Goal: Information Seeking & Learning: Learn about a topic

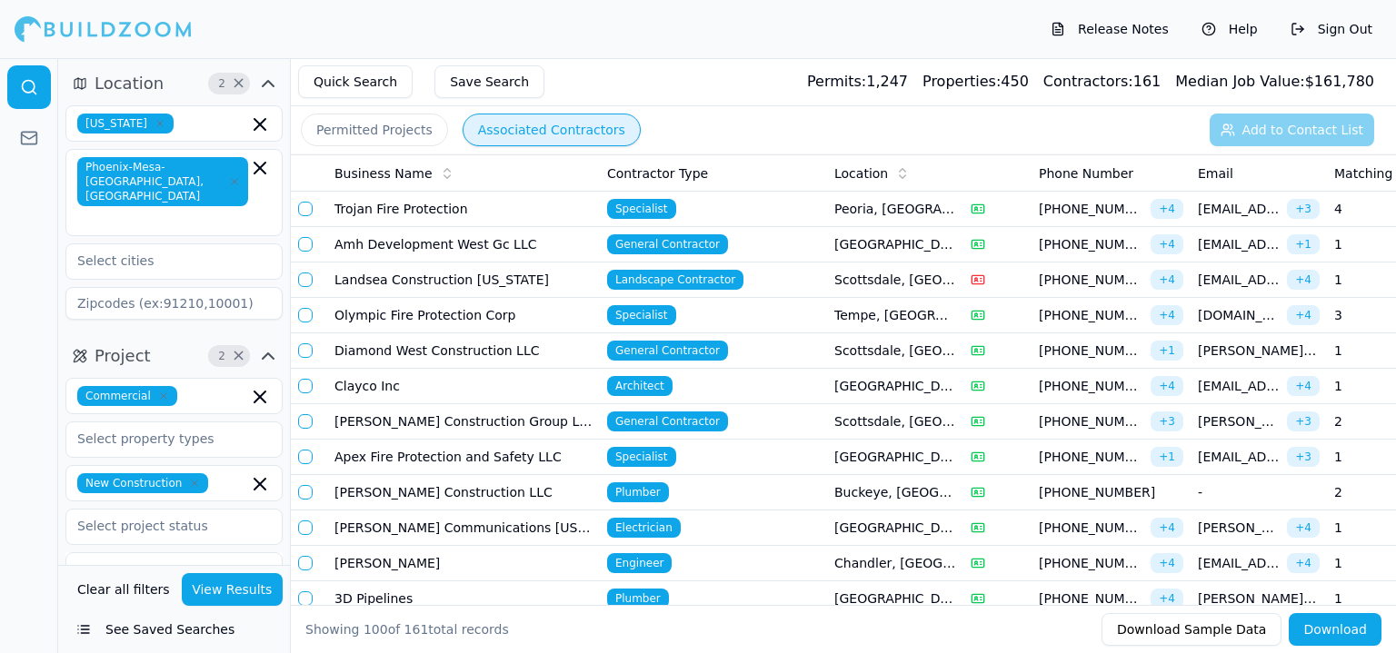
drag, startPoint x: 990, startPoint y: 15, endPoint x: 798, endPoint y: 19, distance: 191.8
click at [798, 19] on div "Release Notes Help Sign Out" at bounding box center [698, 29] width 1396 height 58
drag, startPoint x: 749, startPoint y: 0, endPoint x: 854, endPoint y: 28, distance: 109.1
click at [861, 28] on div "Release Notes Help Sign Out" at bounding box center [698, 29] width 1396 height 58
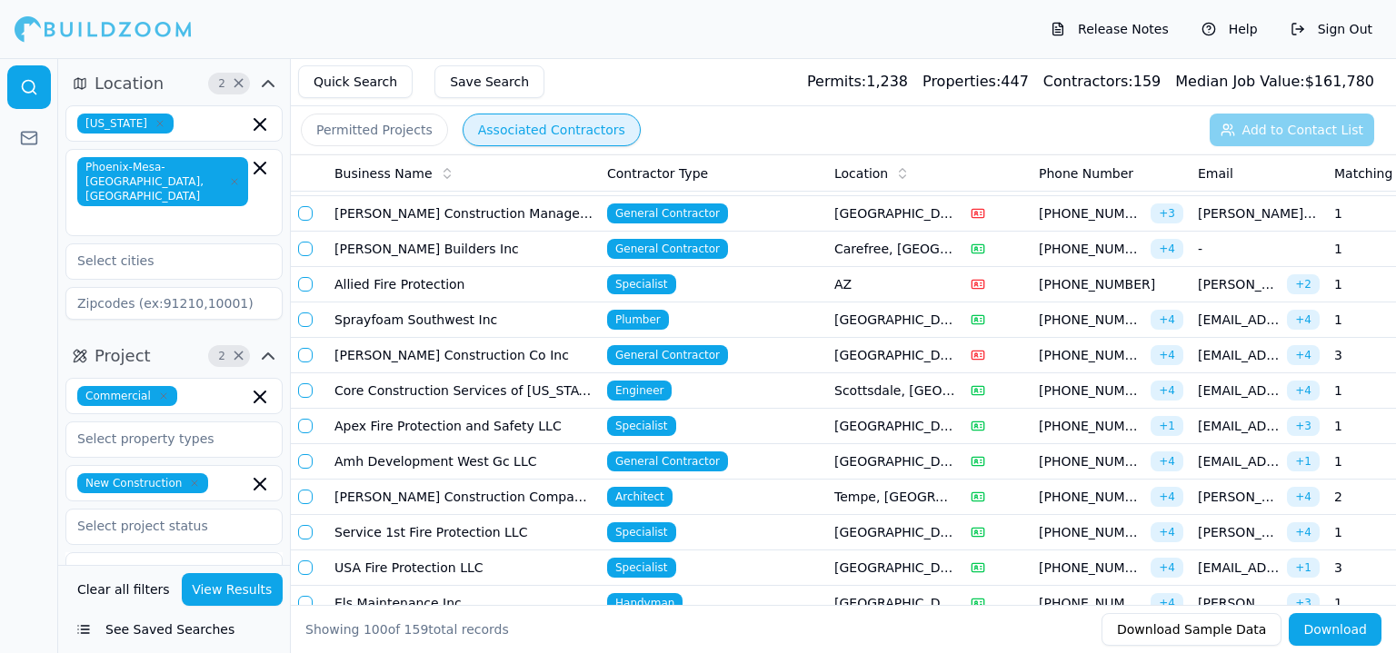
scroll to position [454, 0]
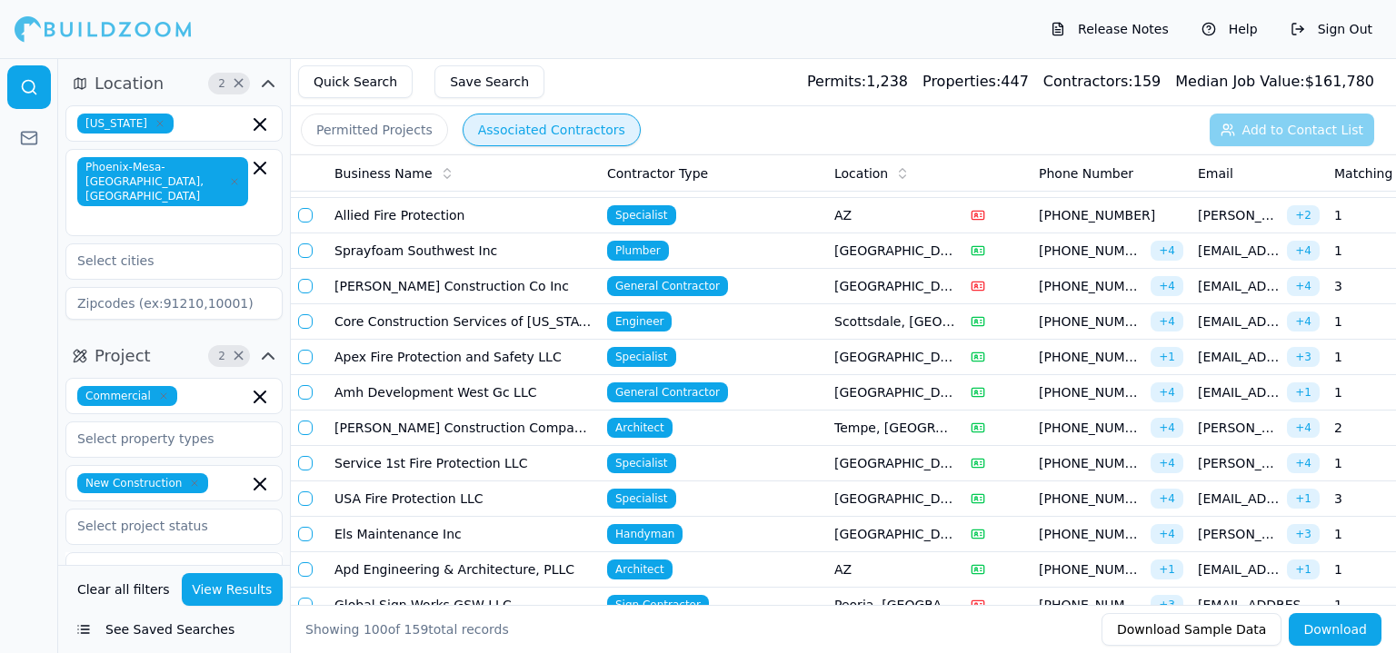
click at [473, 418] on td "[PERSON_NAME] Construction Company Inc" at bounding box center [463, 428] width 273 height 35
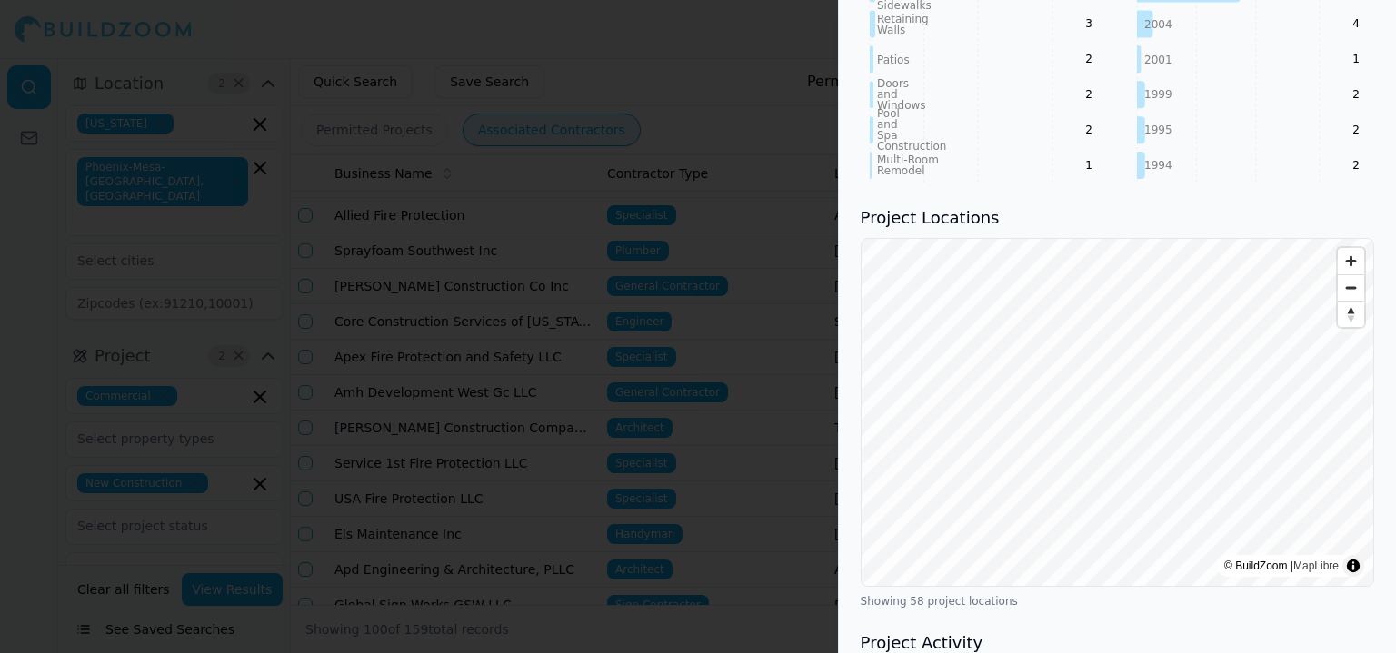
scroll to position [1999, 0]
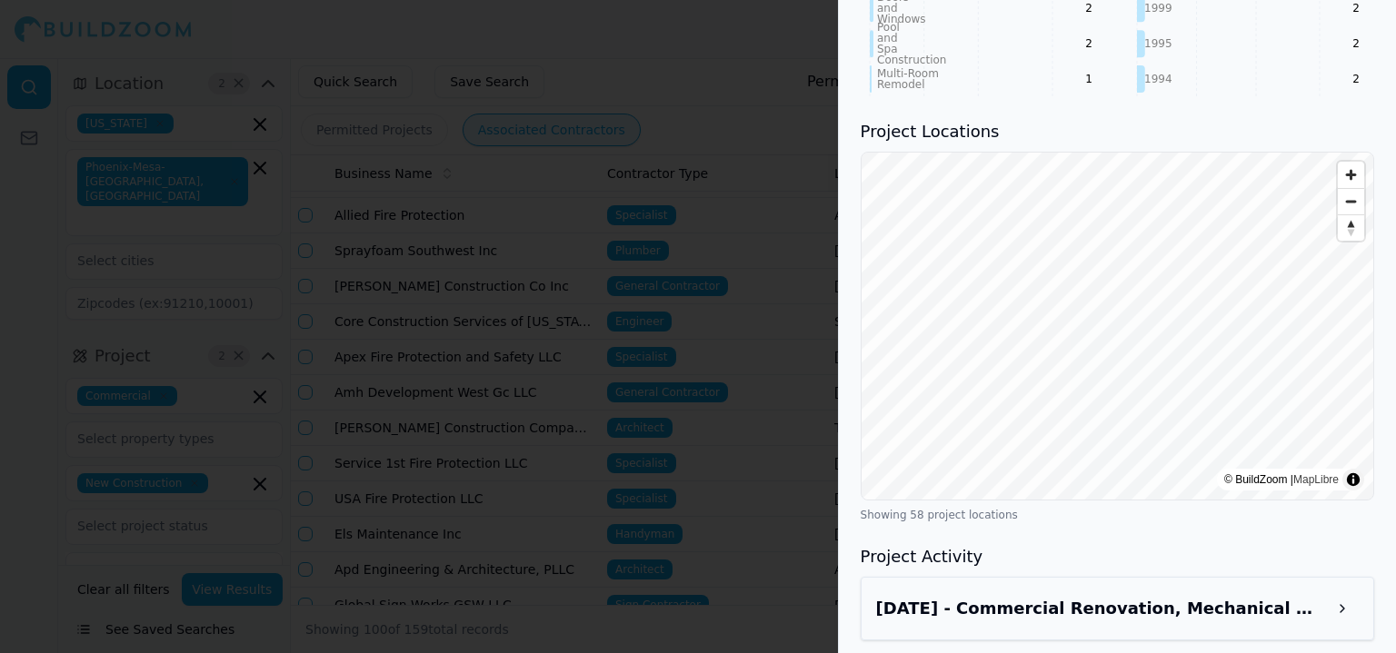
click at [1122, 596] on h3 "[DATE] - Commercial Renovation, Mechanical Work - [STREET_ADDRESS]" at bounding box center [1101, 608] width 450 height 25
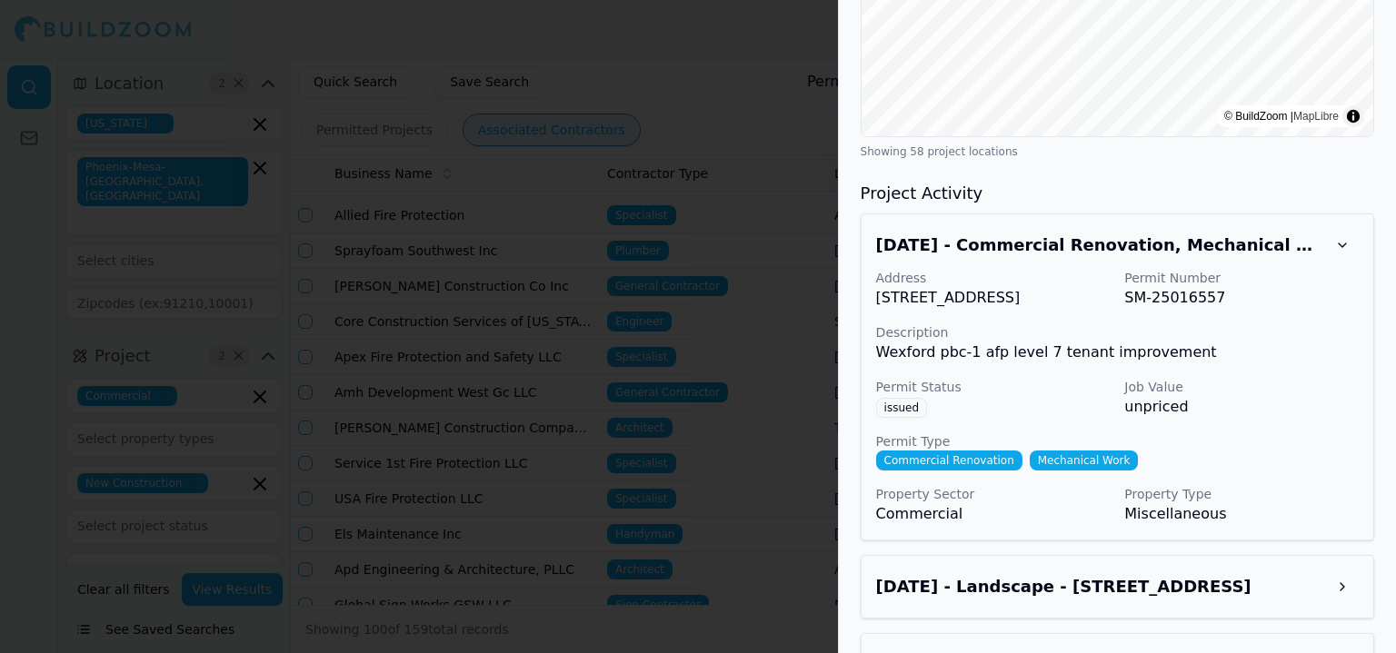
click at [1199, 571] on div "[DATE] - Landscape - [STREET_ADDRESS]" at bounding box center [1117, 587] width 483 height 33
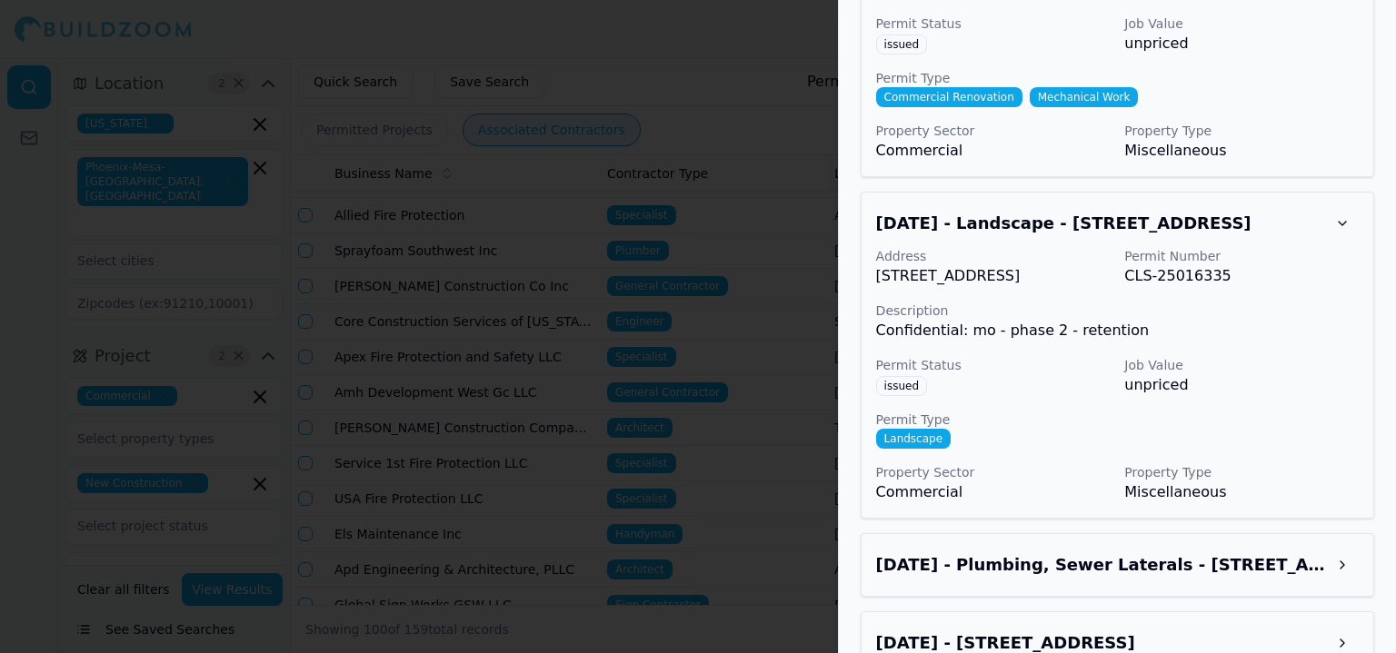
click at [1194, 552] on h3 "[DATE] - Plumbing, Sewer Laterals - [STREET_ADDRESS]" at bounding box center [1101, 564] width 450 height 25
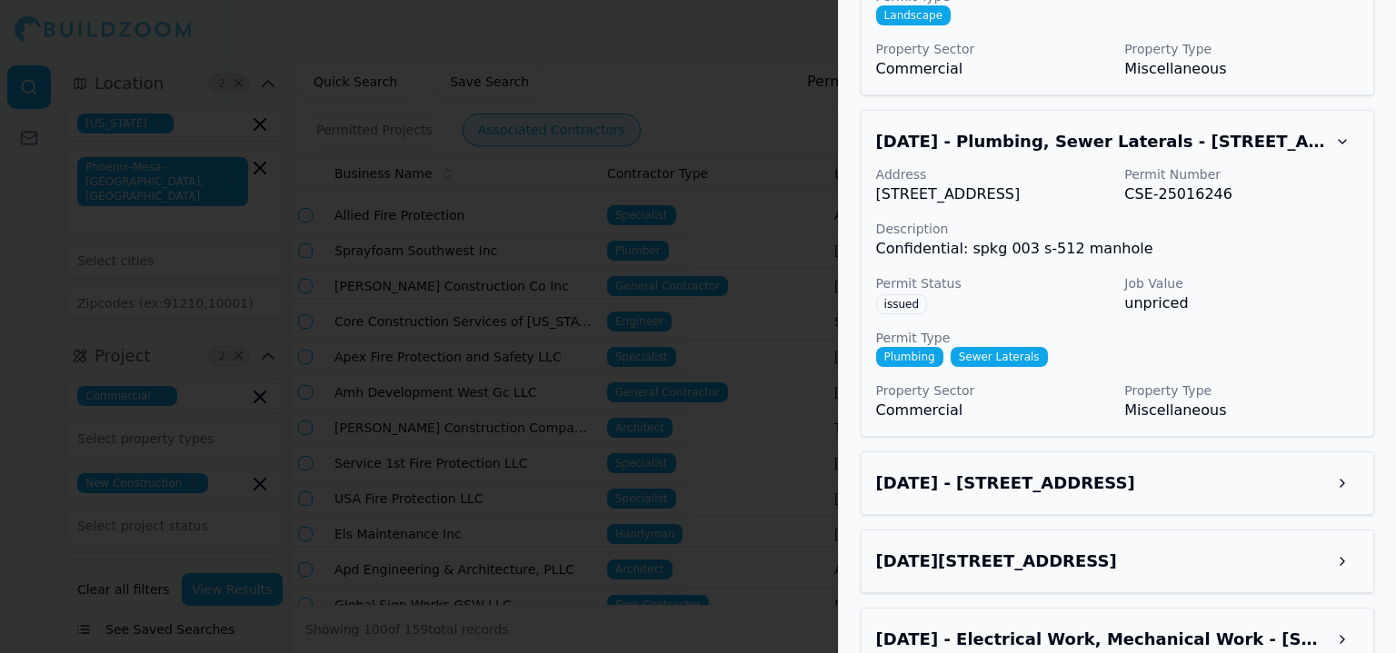
scroll to position [3180, 0]
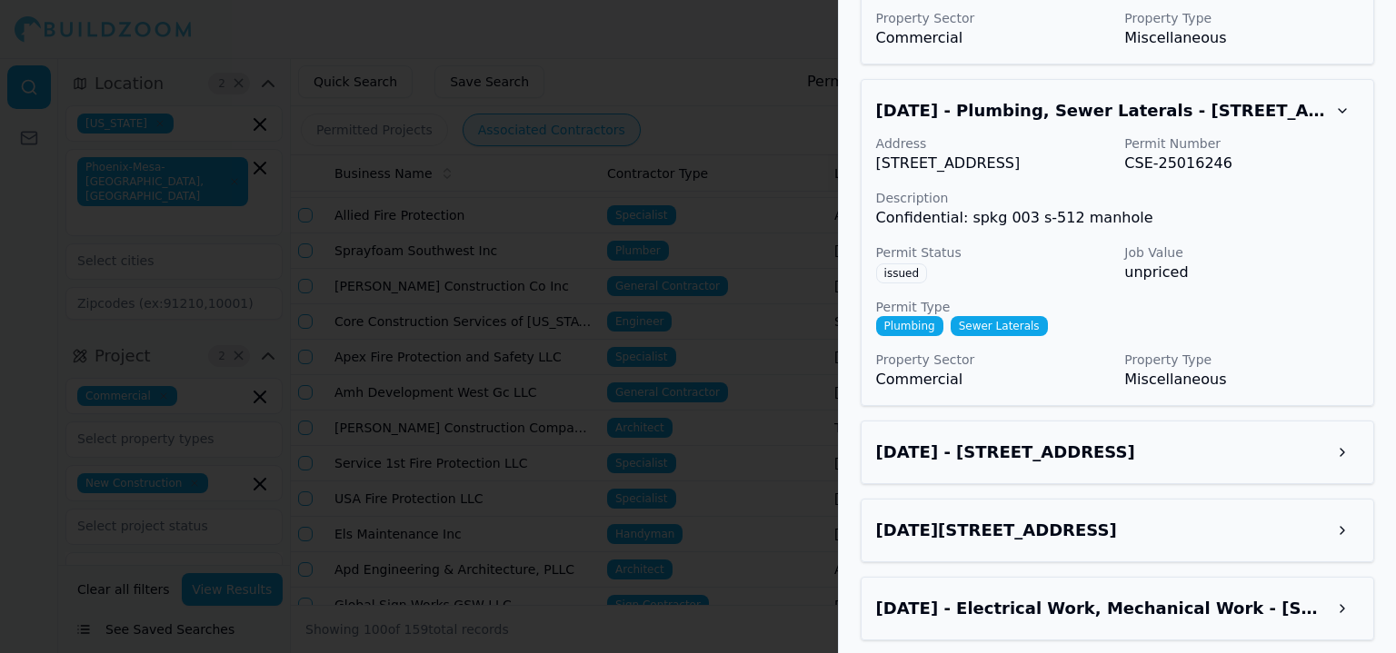
click at [1189, 440] on h3 "[DATE] - [STREET_ADDRESS]" at bounding box center [1101, 452] width 450 height 25
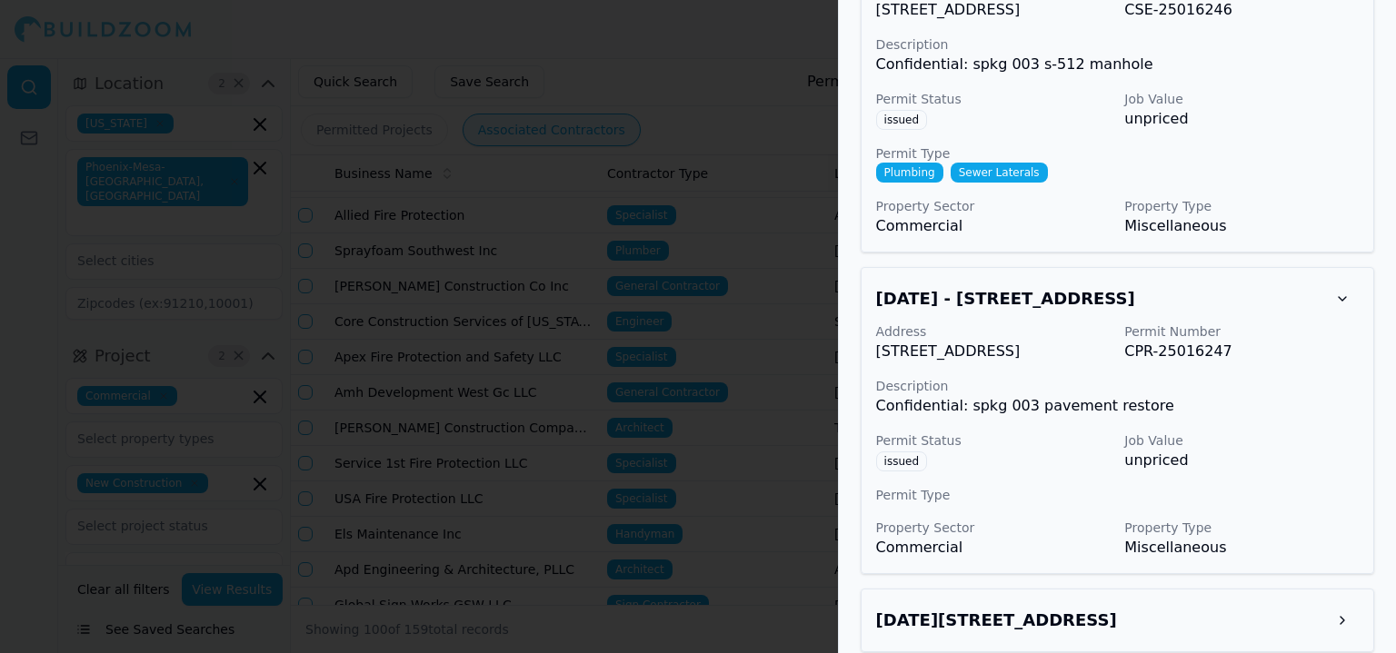
scroll to position [3544, 0]
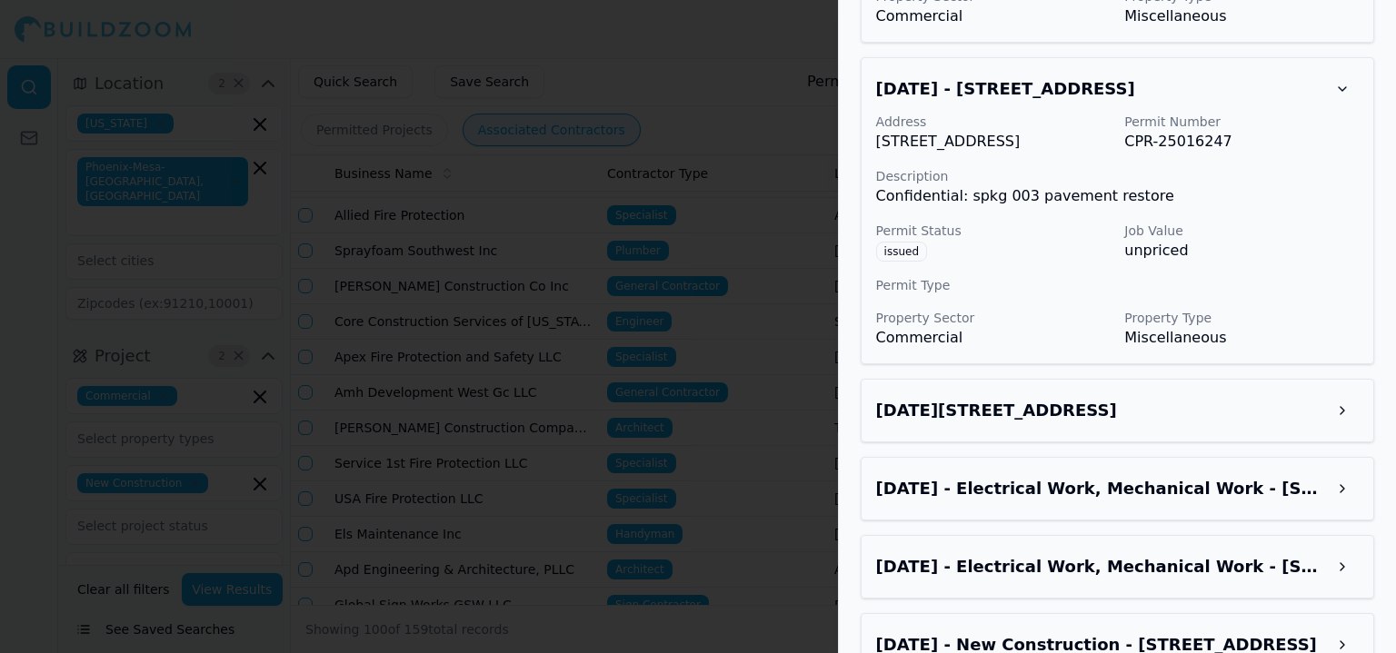
click at [1200, 379] on div "[DATE][STREET_ADDRESS]" at bounding box center [1117, 411] width 513 height 64
click at [1212, 398] on h3 "[DATE][STREET_ADDRESS]" at bounding box center [1101, 410] width 450 height 25
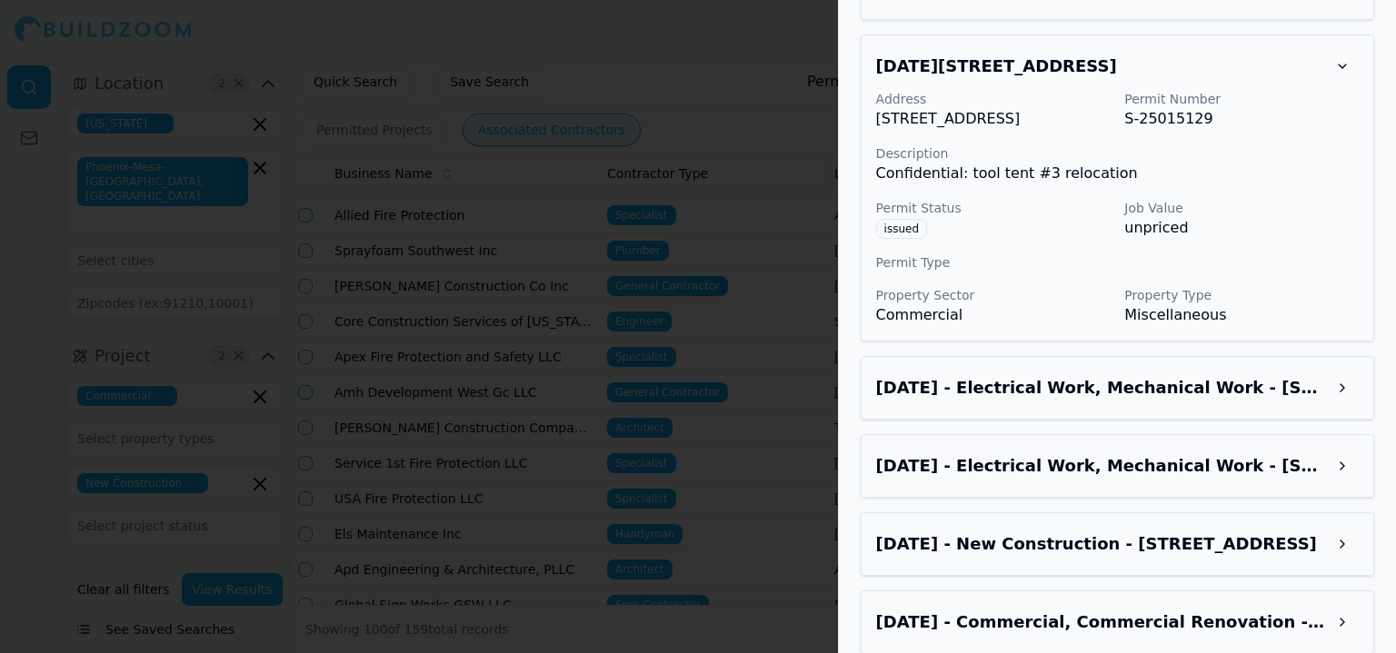
scroll to position [3907, 0]
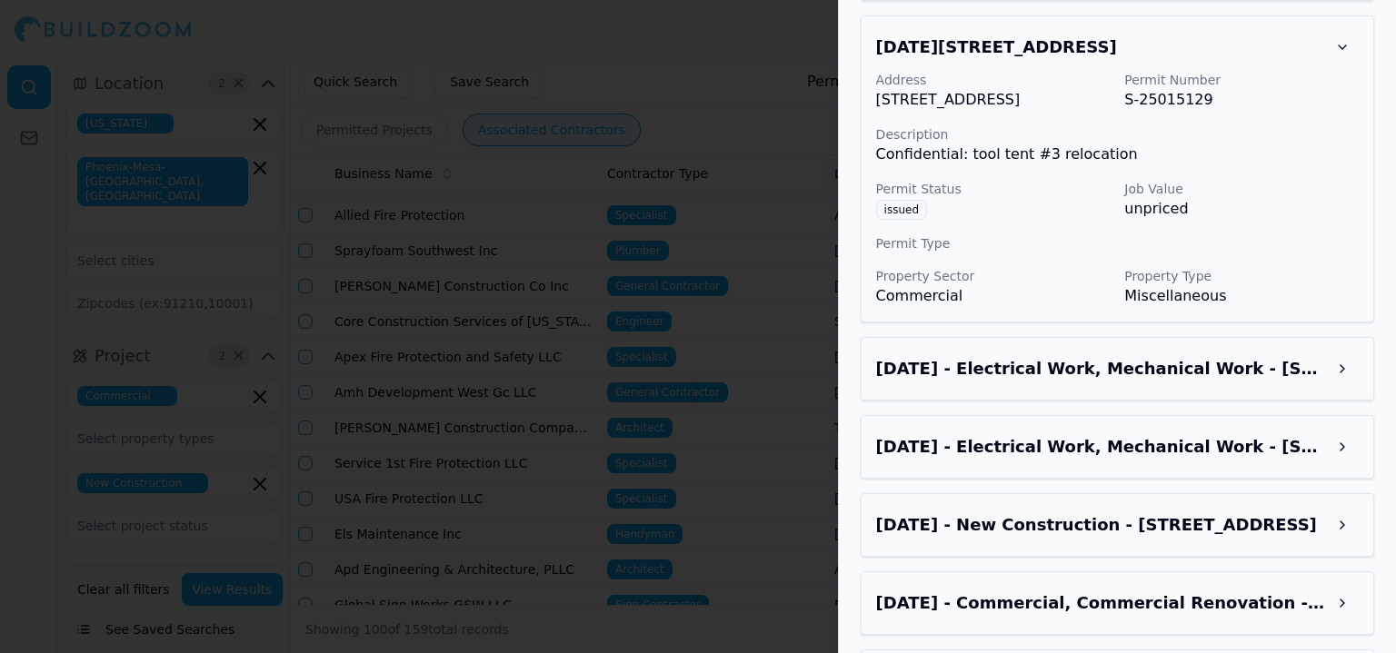
click at [1221, 356] on h3 "[DATE] - Electrical Work, Mechanical Work - [STREET_ADDRESS]" at bounding box center [1101, 368] width 450 height 25
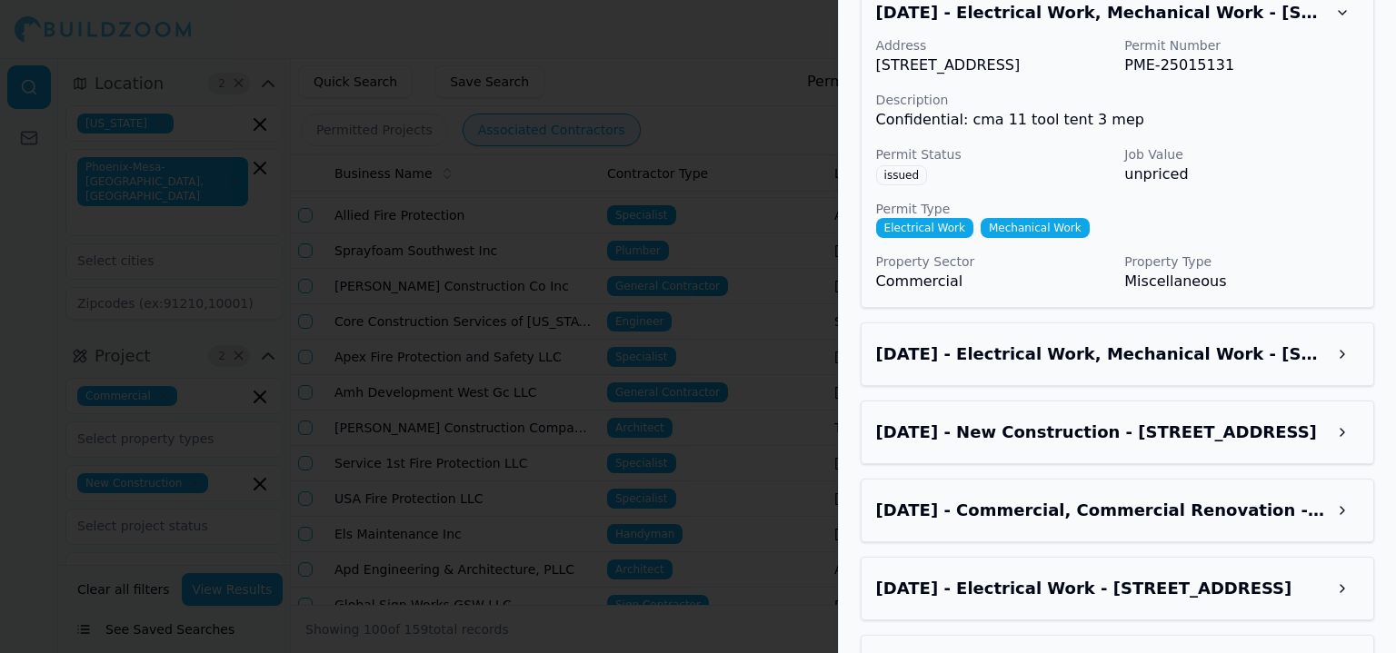
scroll to position [4271, 0]
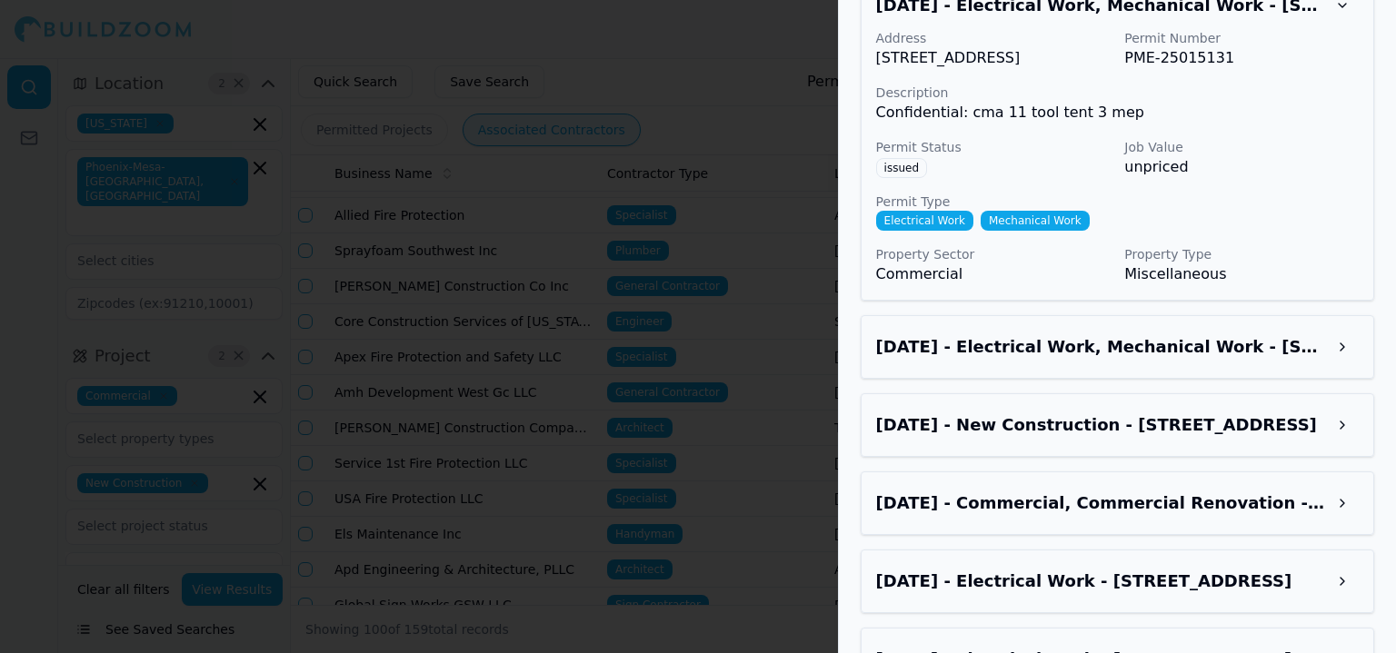
click at [1210, 334] on h3 "[DATE] - Electrical Work, Mechanical Work - [STREET_ADDRESS]" at bounding box center [1101, 346] width 450 height 25
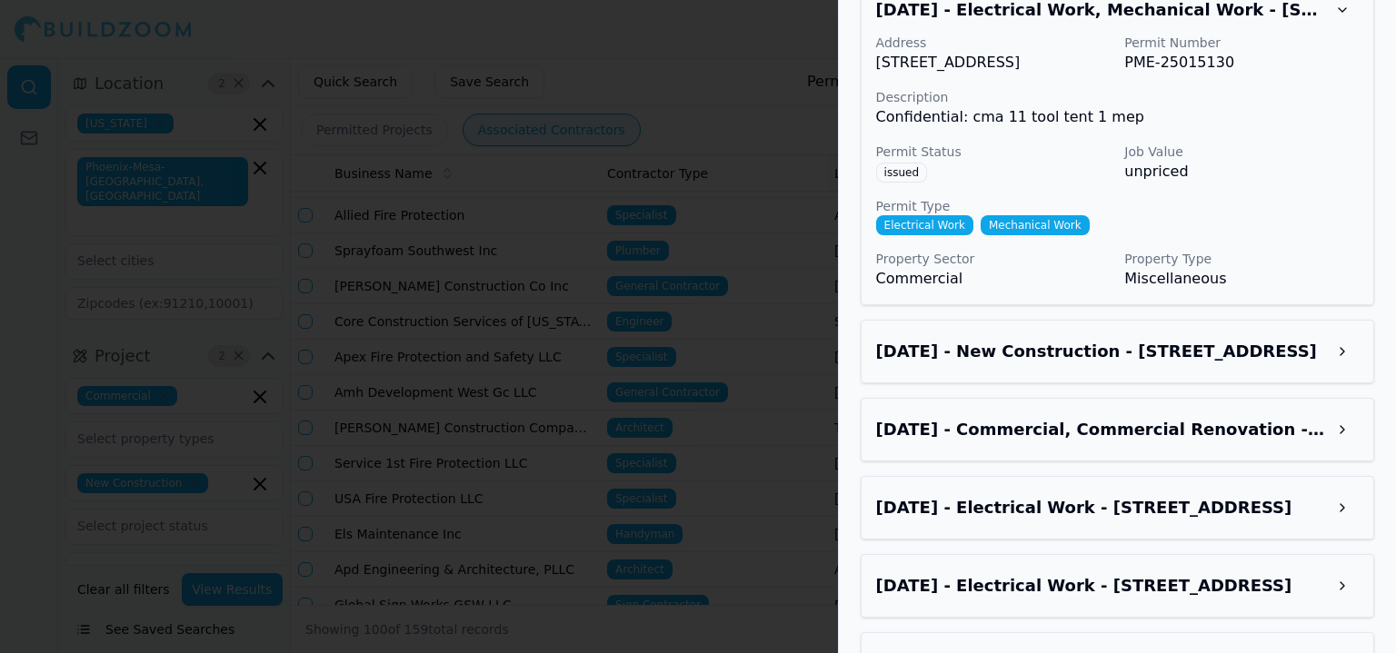
scroll to position [4634, 0]
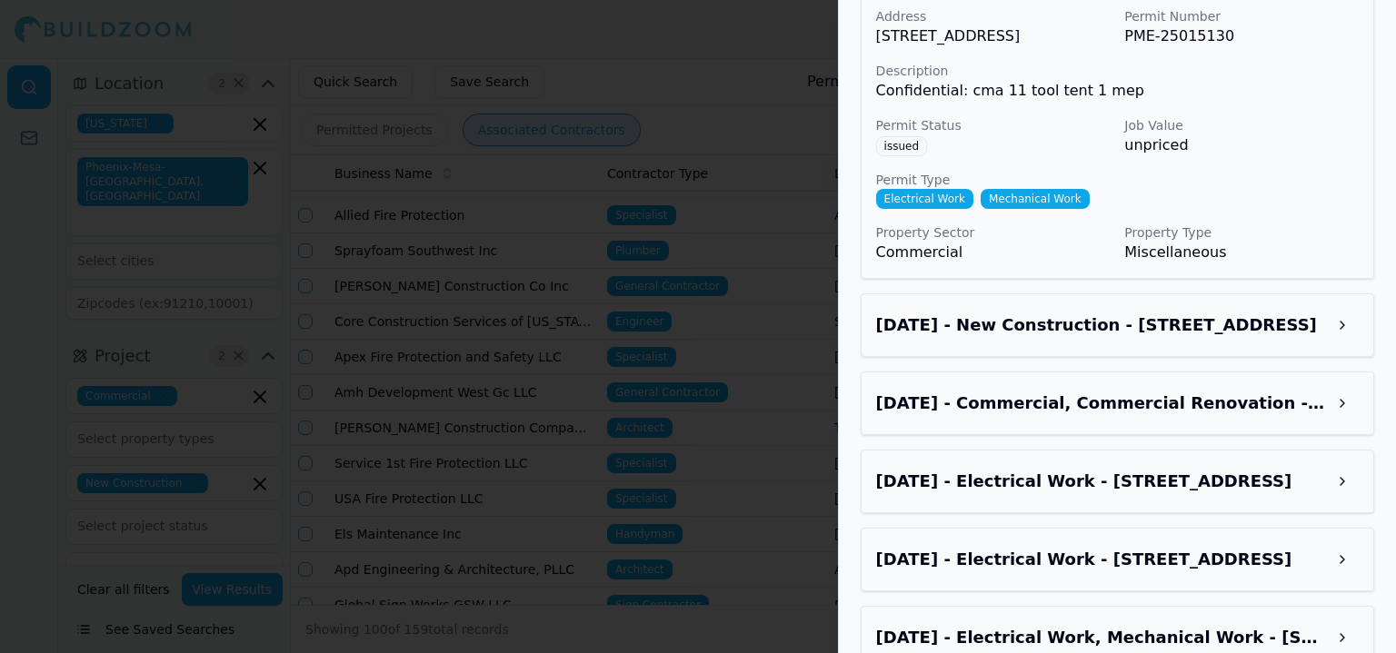
click at [1207, 313] on h3 "[DATE] - New Construction - [STREET_ADDRESS]" at bounding box center [1101, 325] width 450 height 25
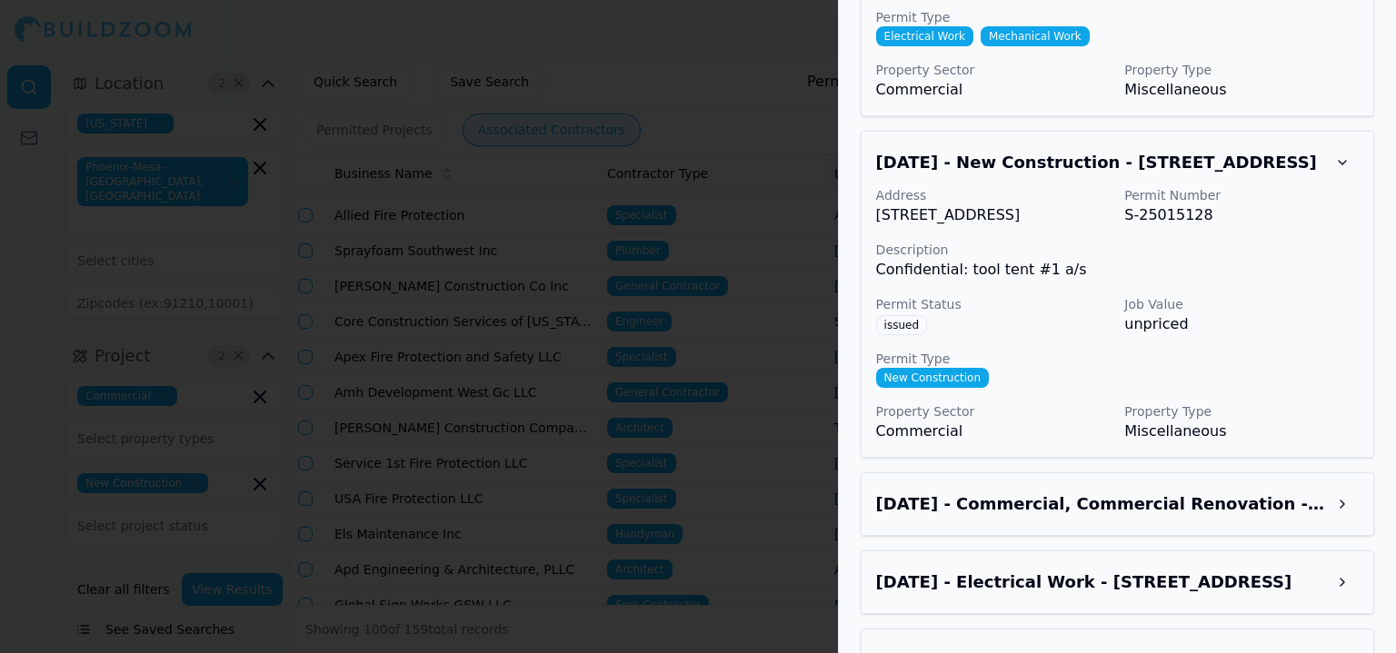
scroll to position [4816, 0]
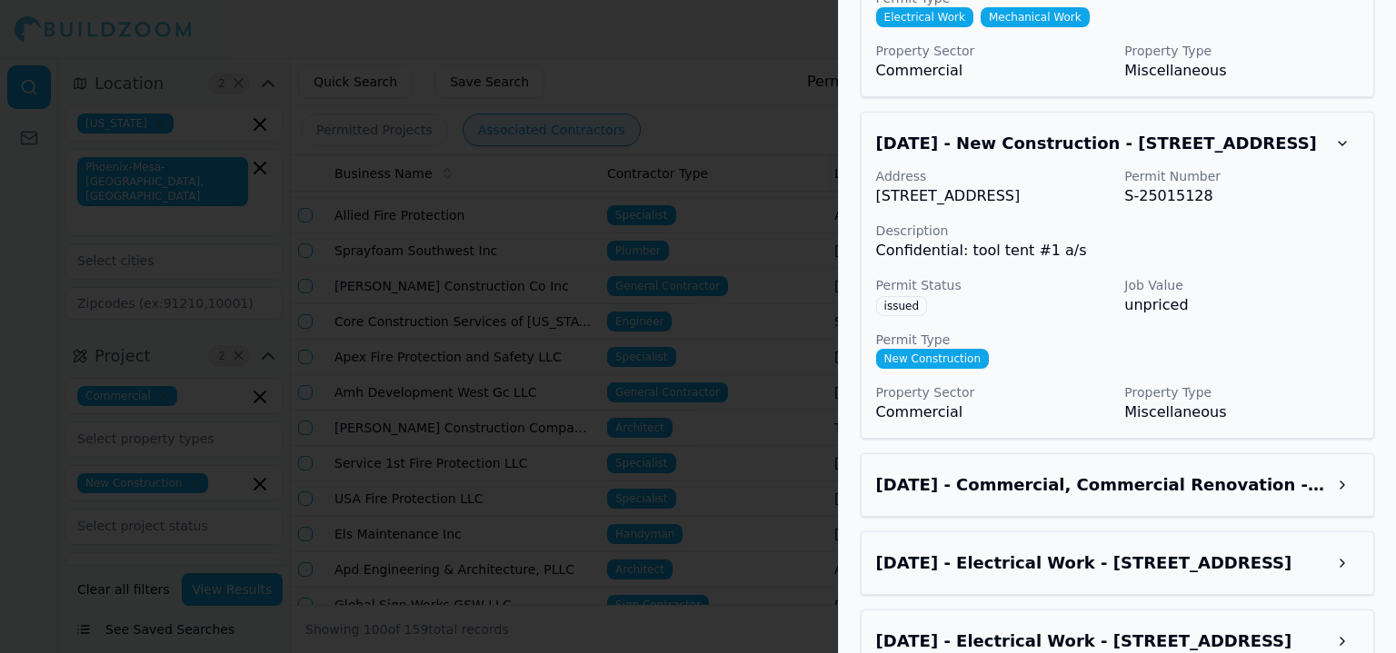
click at [1192, 473] on h3 "[DATE] - Commercial, Commercial Renovation - [STREET_ADDRESS]" at bounding box center [1101, 485] width 450 height 25
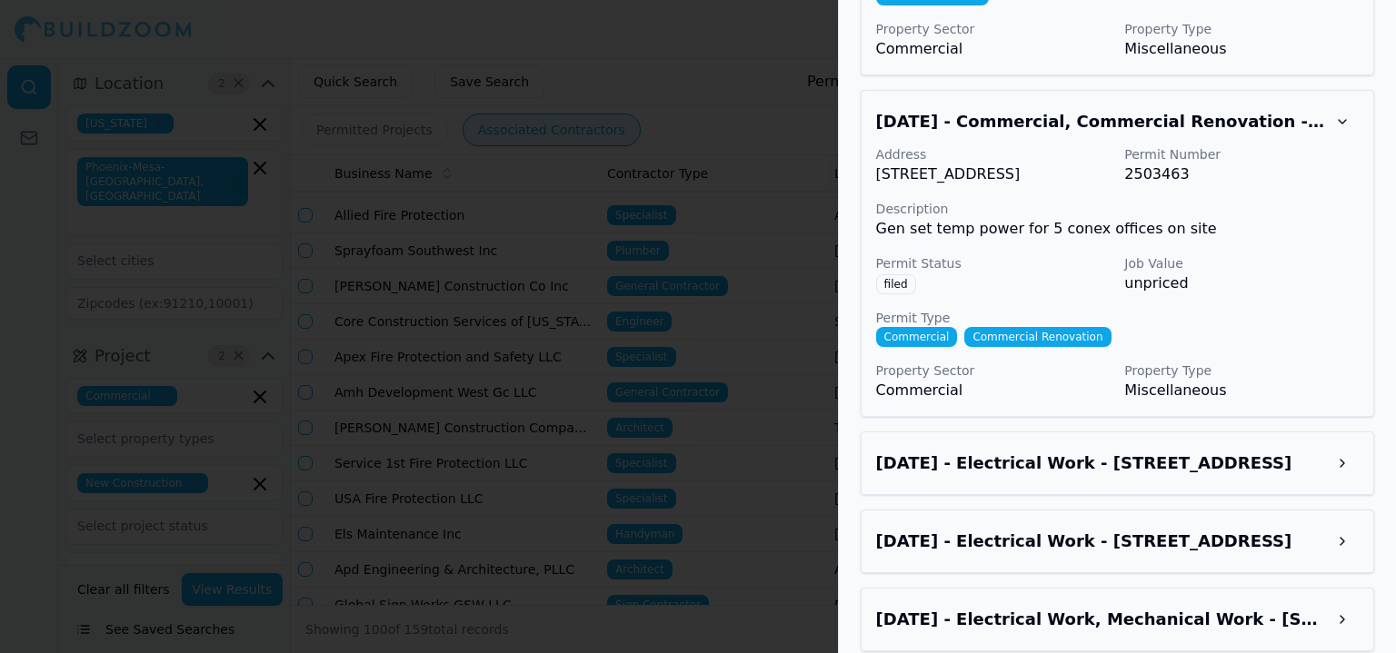
click at [1210, 451] on h3 "[DATE] - Electrical Work - [STREET_ADDRESS]" at bounding box center [1101, 463] width 450 height 25
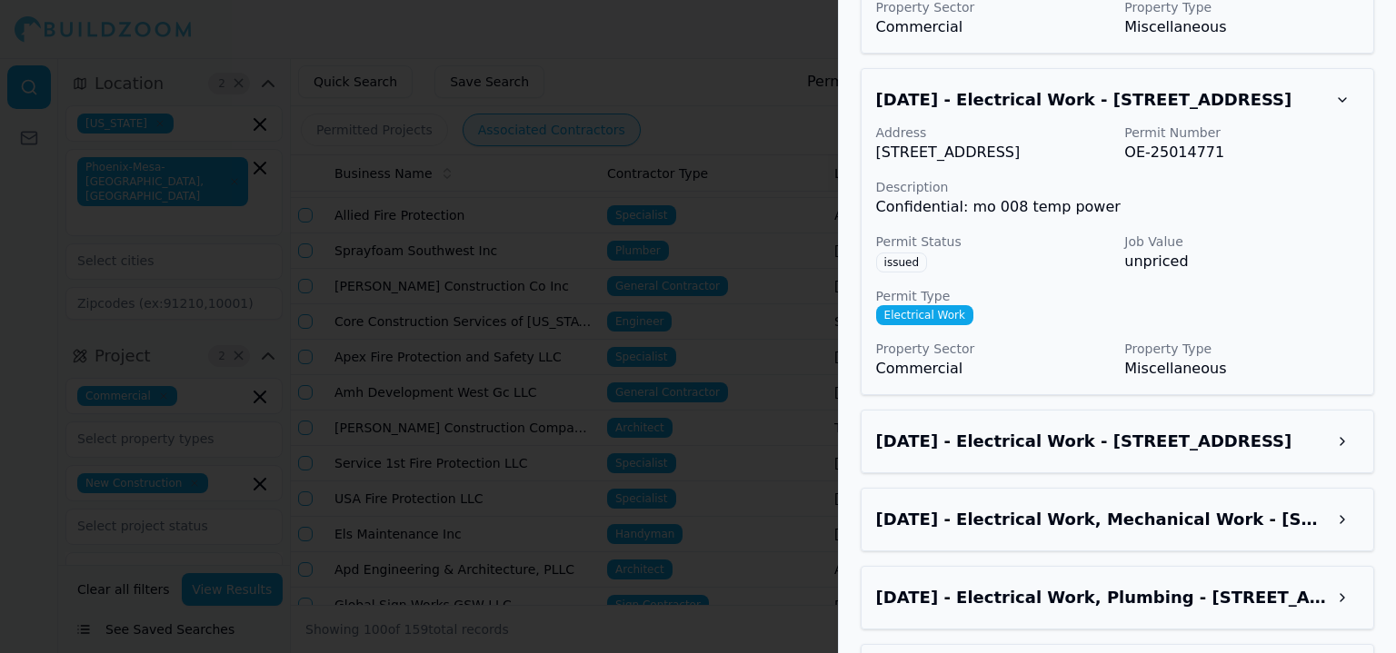
click at [1207, 429] on h3 "[DATE] - Electrical Work - [STREET_ADDRESS]" at bounding box center [1101, 441] width 450 height 25
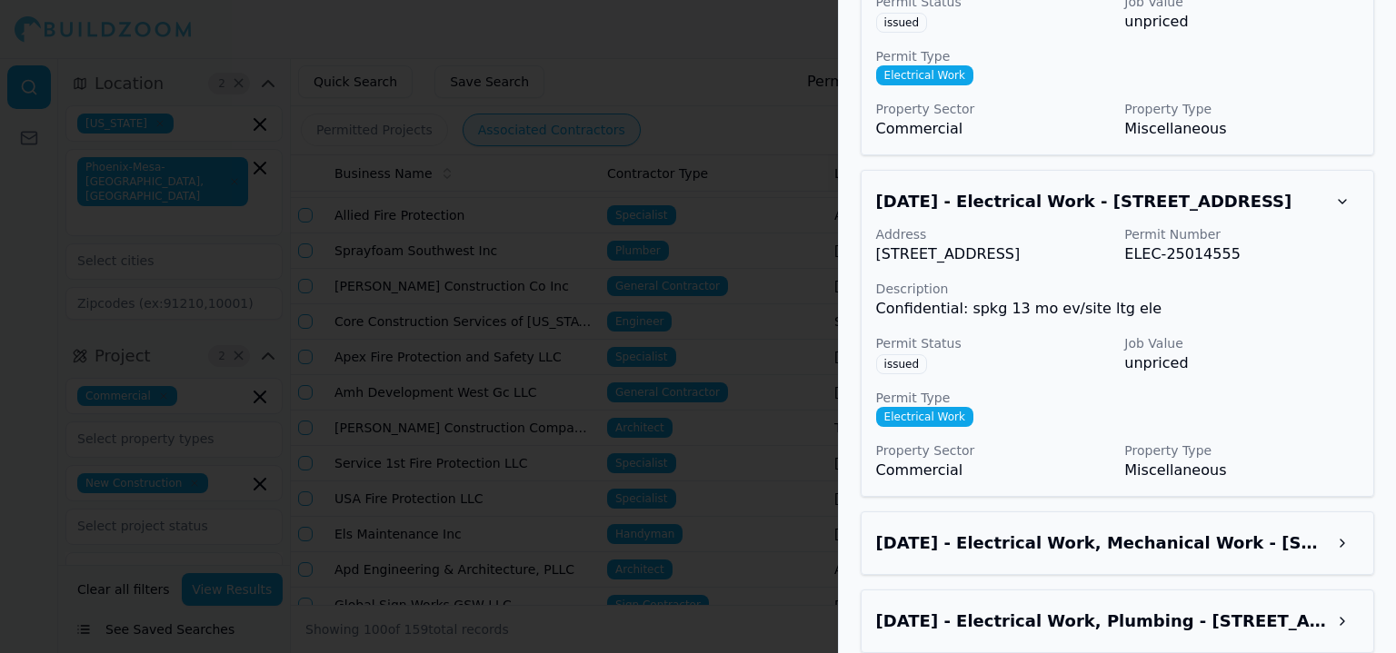
scroll to position [5816, 0]
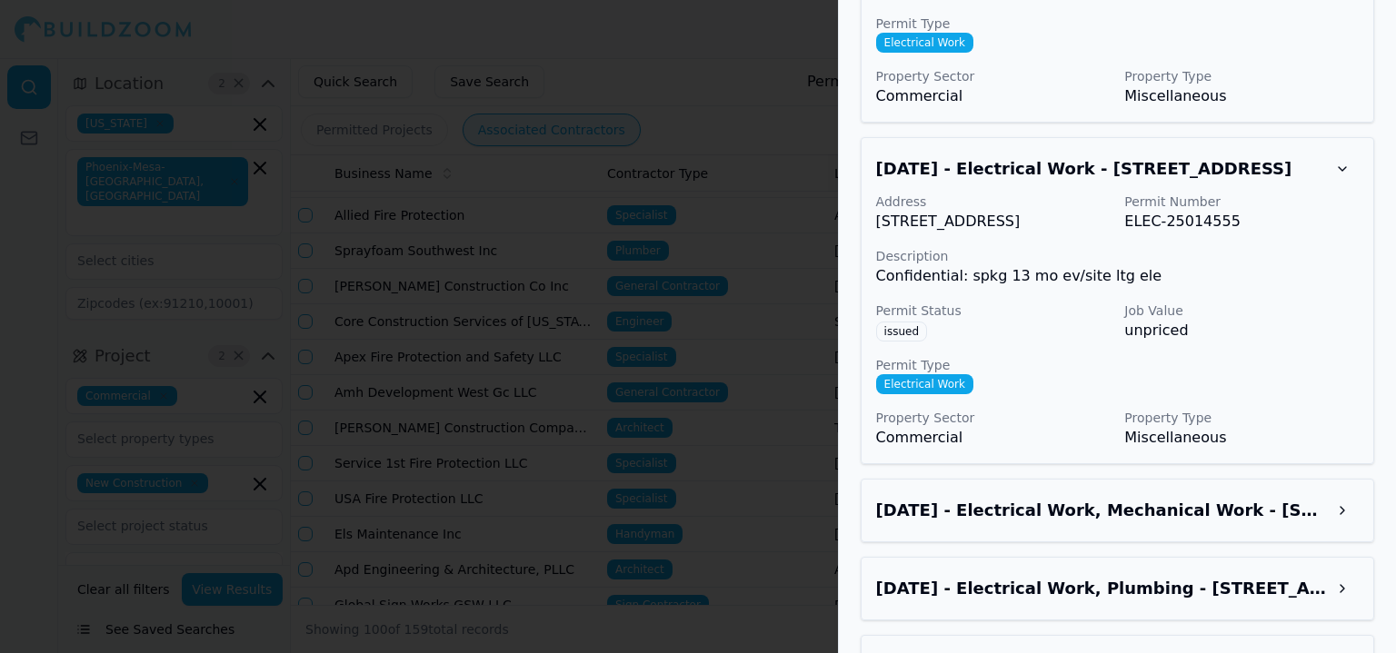
click at [1204, 479] on div "[DATE] - Electrical Work, Mechanical Work - [STREET_ADDRESS]" at bounding box center [1117, 511] width 513 height 64
click at [1199, 479] on div "[DATE] - Electrical Work, Mechanical Work - [STREET_ADDRESS]" at bounding box center [1117, 511] width 513 height 64
click at [1198, 498] on h3 "[DATE] - Electrical Work, Mechanical Work - [STREET_ADDRESS]" at bounding box center [1101, 510] width 450 height 25
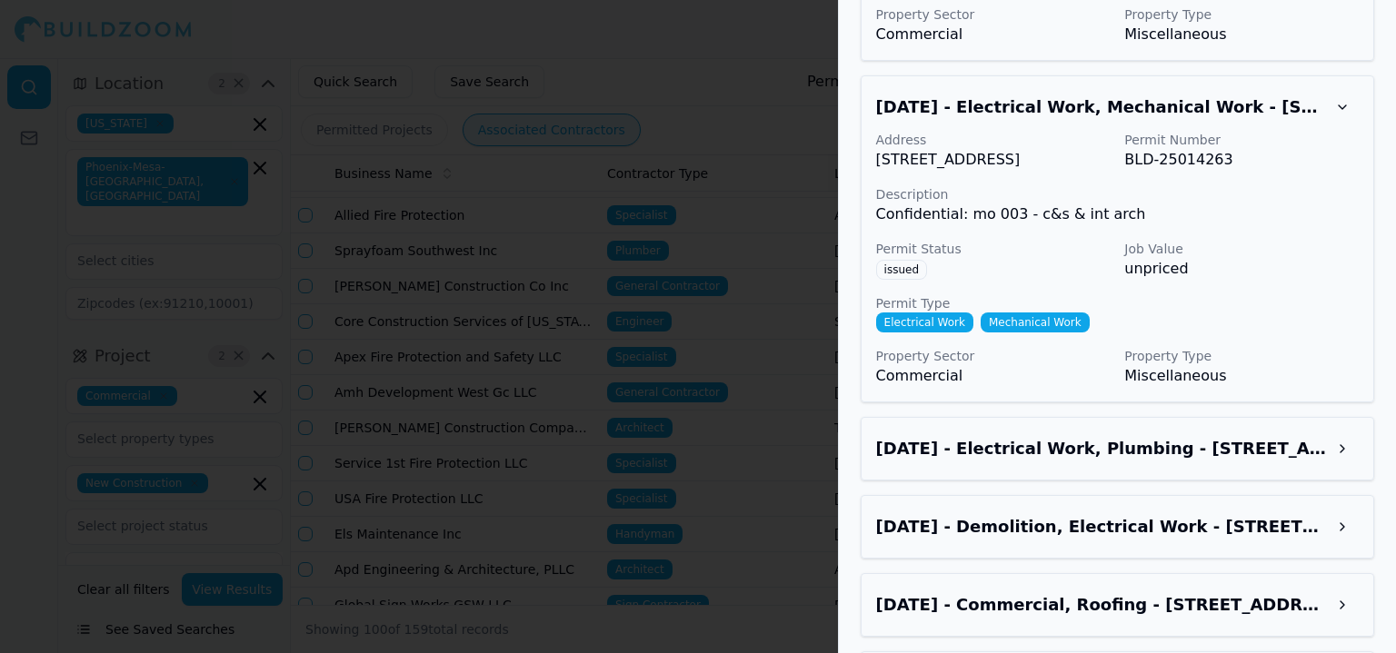
scroll to position [6452, 0]
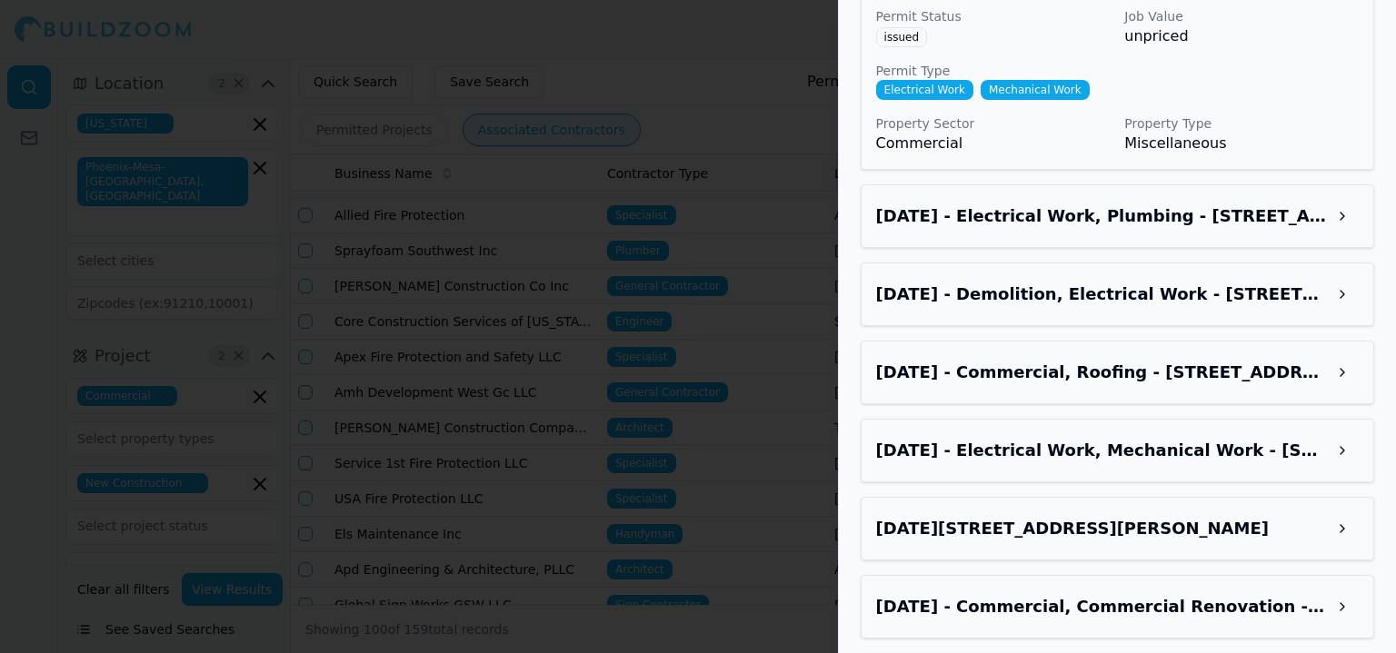
click at [1213, 204] on h3 "[DATE] - Electrical Work, Plumbing - [STREET_ADDRESS]" at bounding box center [1101, 216] width 450 height 25
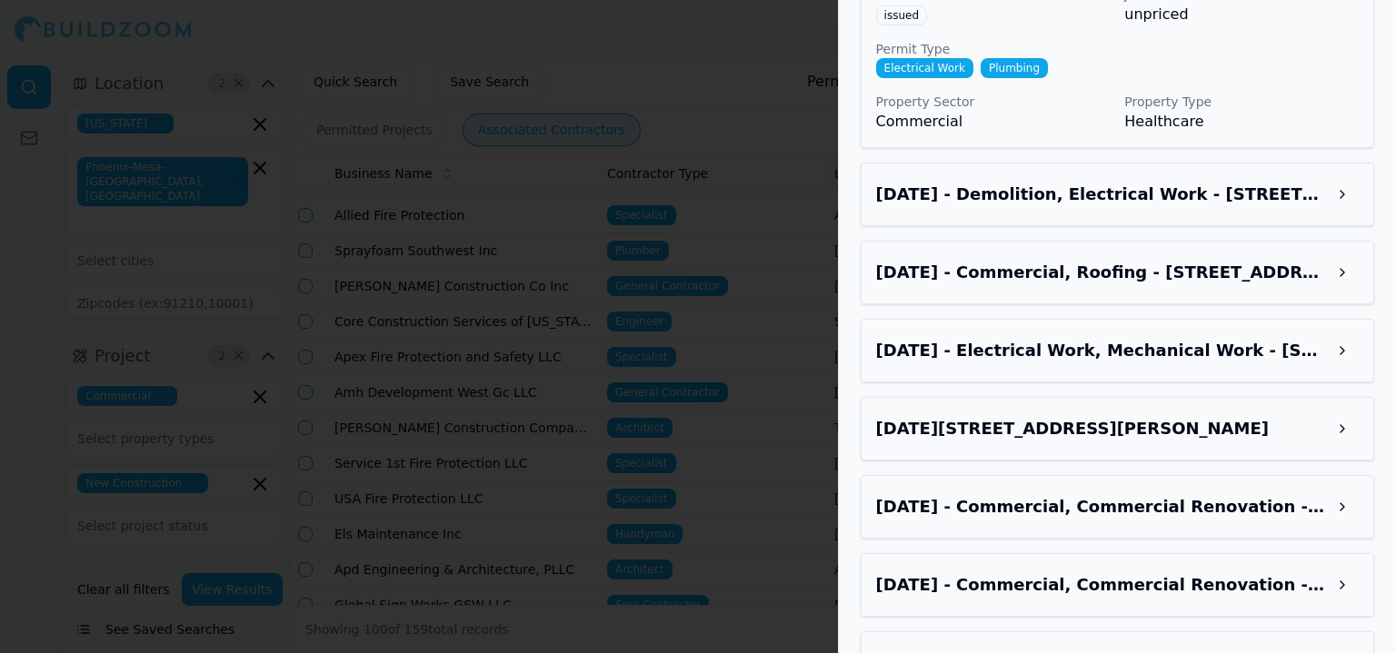
click at [1203, 189] on h3 "[DATE] - Demolition, Electrical Work - [STREET_ADDRESS]" at bounding box center [1101, 194] width 450 height 25
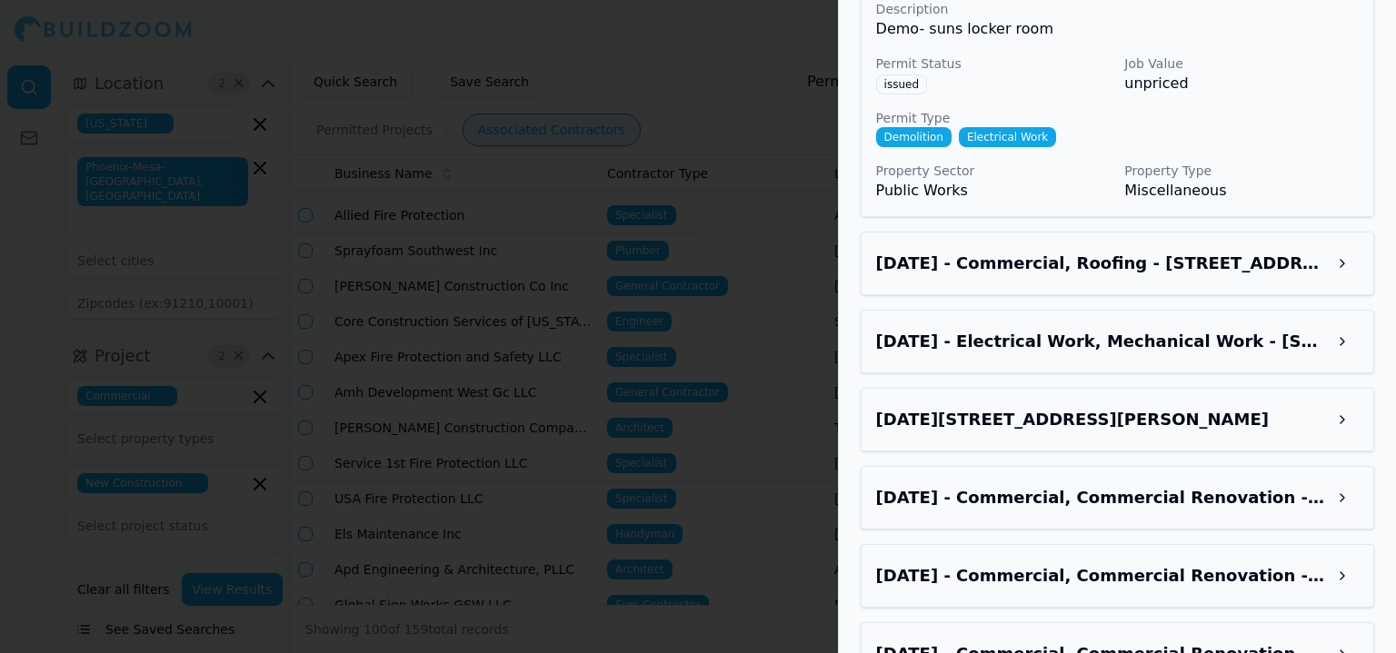
click at [1187, 275] on h3 "[DATE] - Commercial, Roofing - [STREET_ADDRESS]" at bounding box center [1101, 263] width 450 height 25
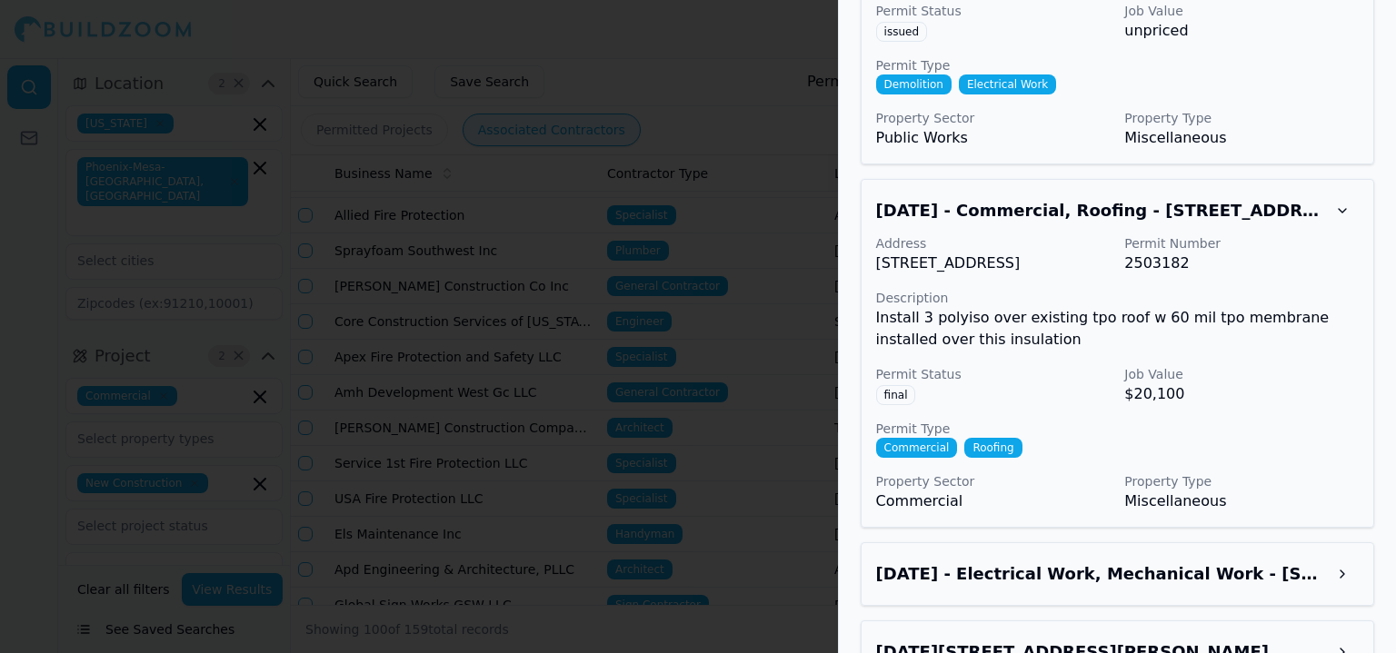
scroll to position [7439, 0]
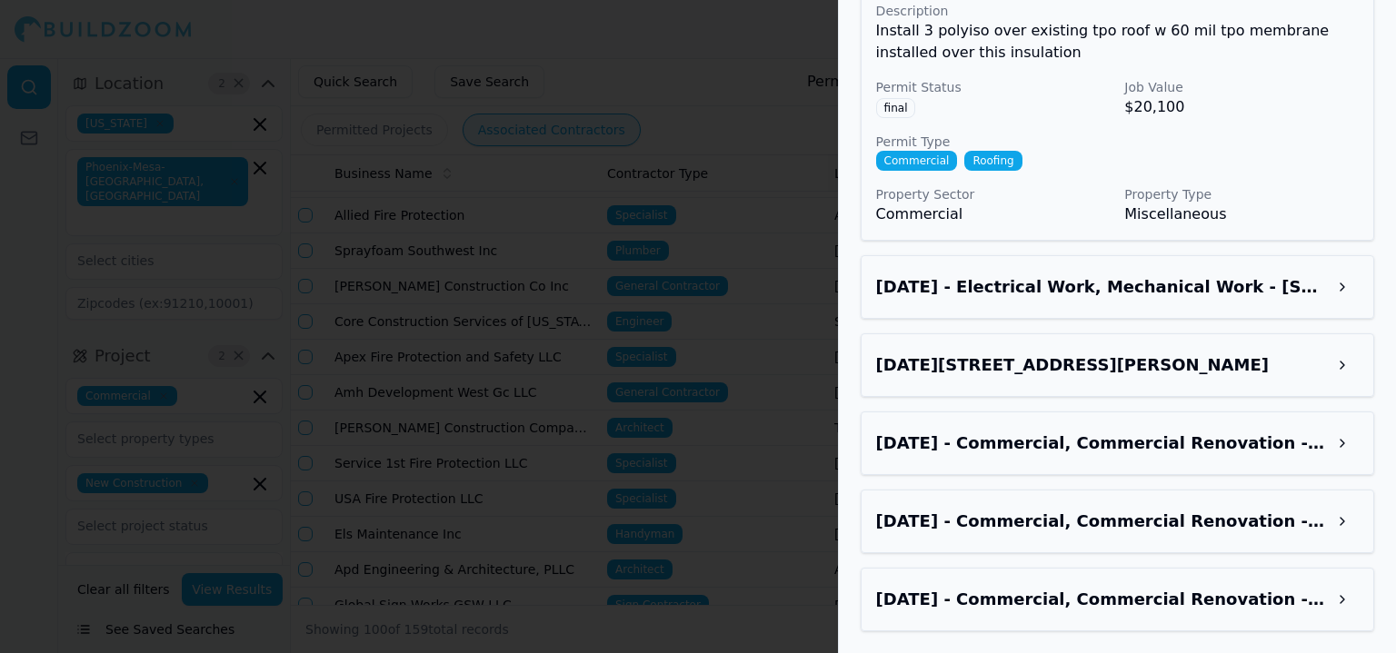
click at [1160, 286] on h3 "[DATE] - Electrical Work, Mechanical Work - [STREET_ADDRESS]" at bounding box center [1101, 286] width 450 height 25
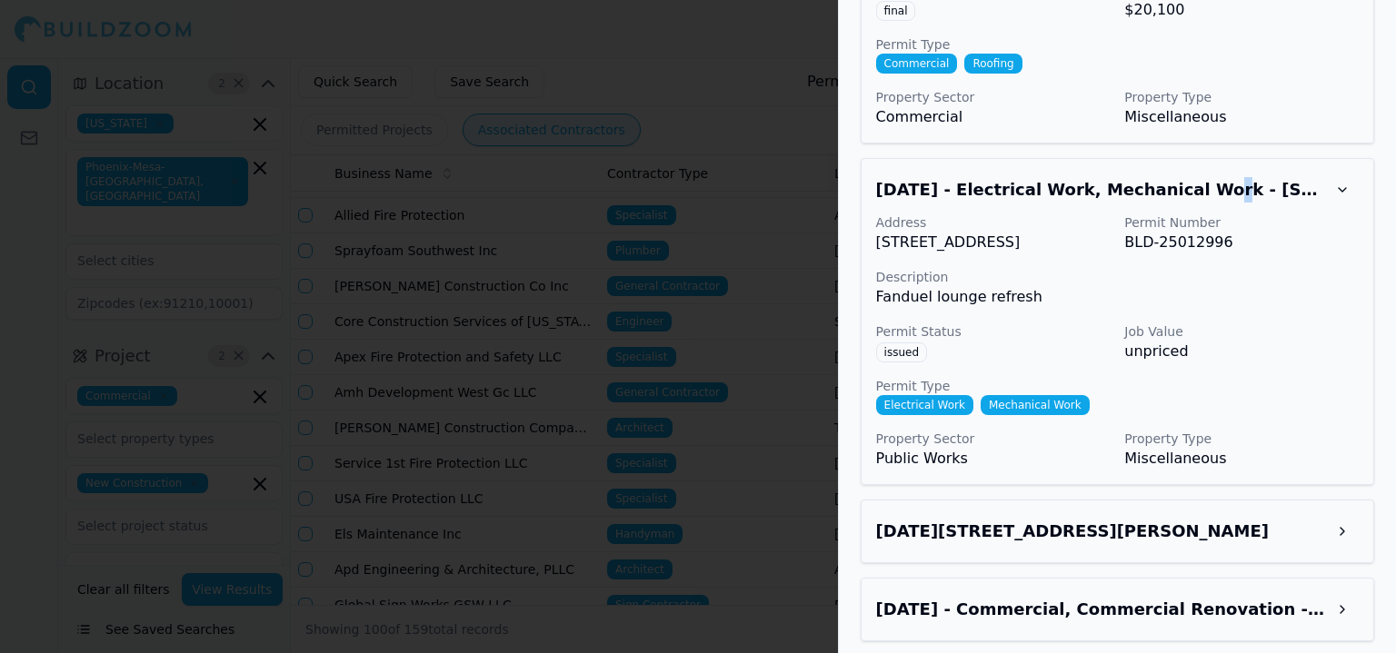
scroll to position [7724, 0]
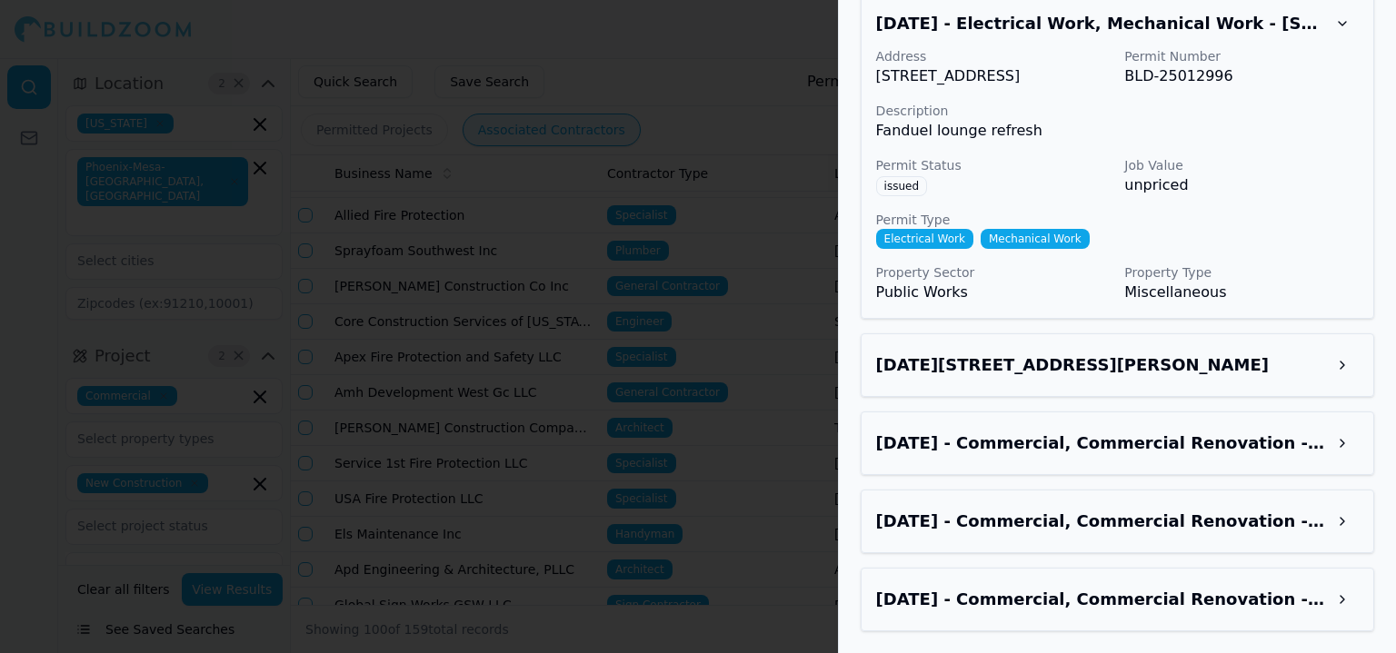
click at [1188, 361] on h3 "[DATE][STREET_ADDRESS][PERSON_NAME]" at bounding box center [1101, 365] width 450 height 25
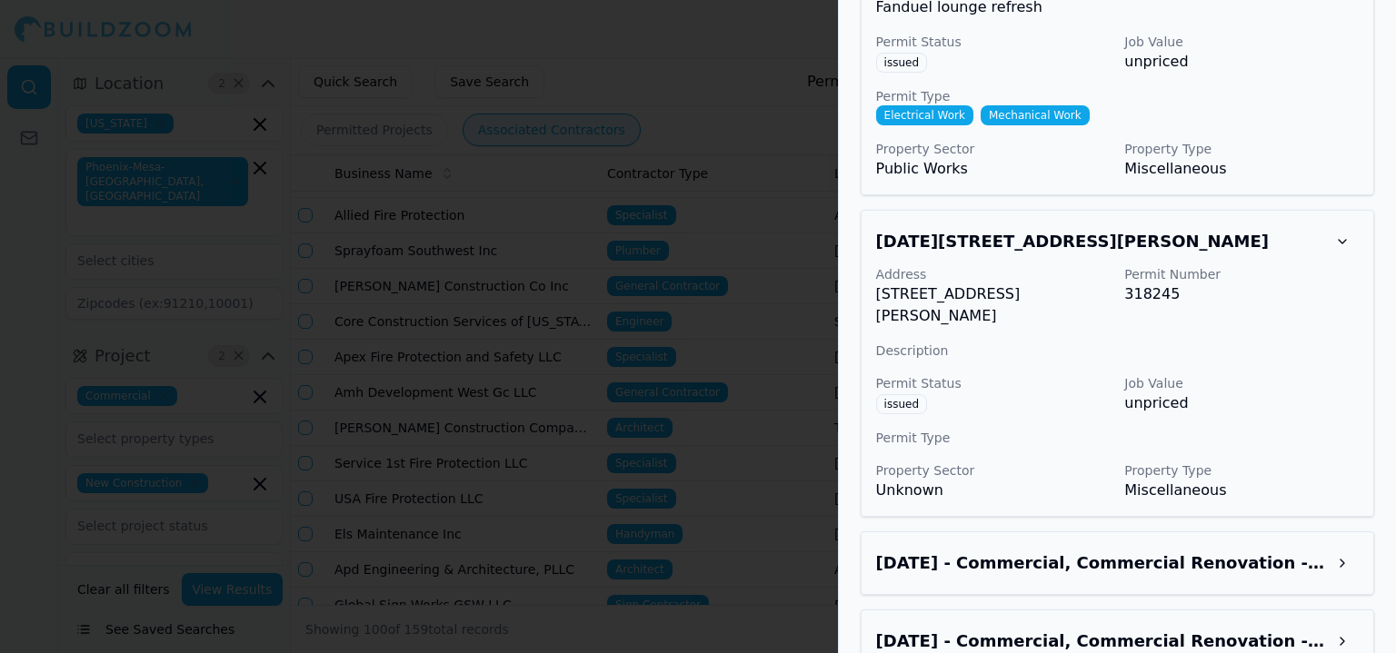
scroll to position [7968, 0]
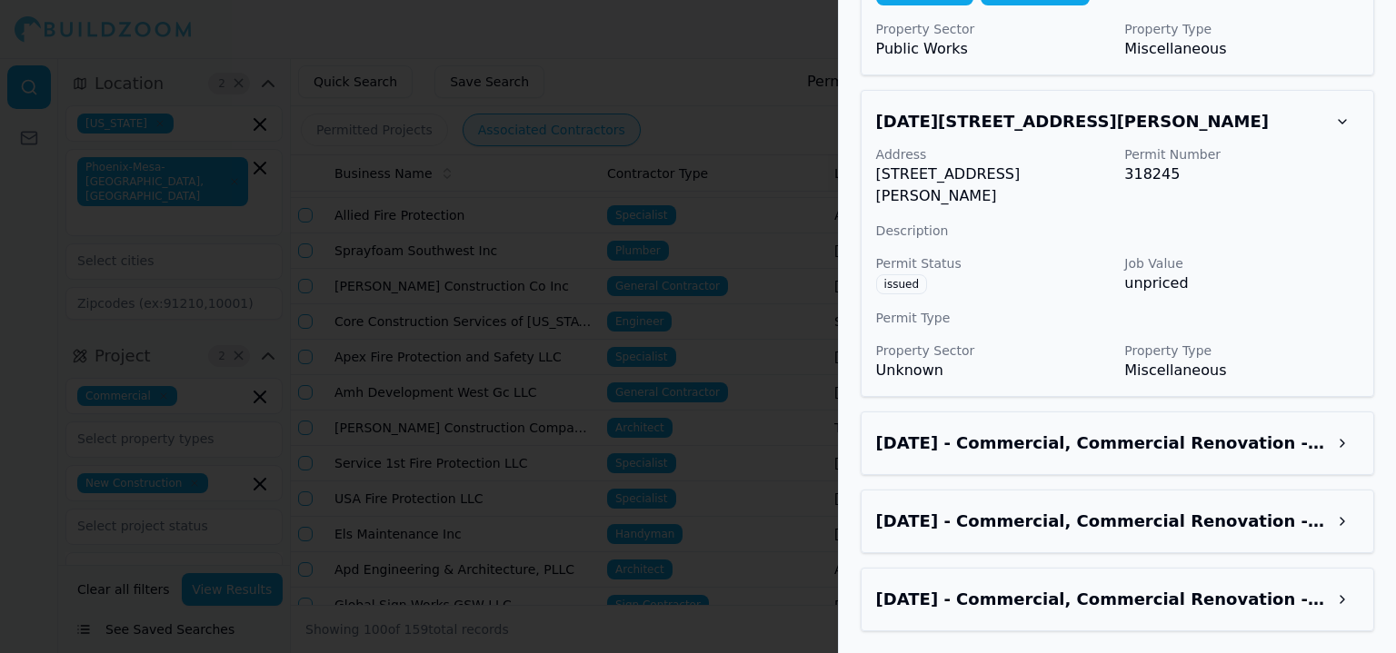
click at [1217, 470] on div "[DATE] - Commercial, Commercial Renovation - [STREET_ADDRESS]" at bounding box center [1117, 444] width 513 height 64
click at [1212, 456] on h3 "[DATE] - Commercial, Commercial Renovation - [STREET_ADDRESS]" at bounding box center [1101, 443] width 450 height 25
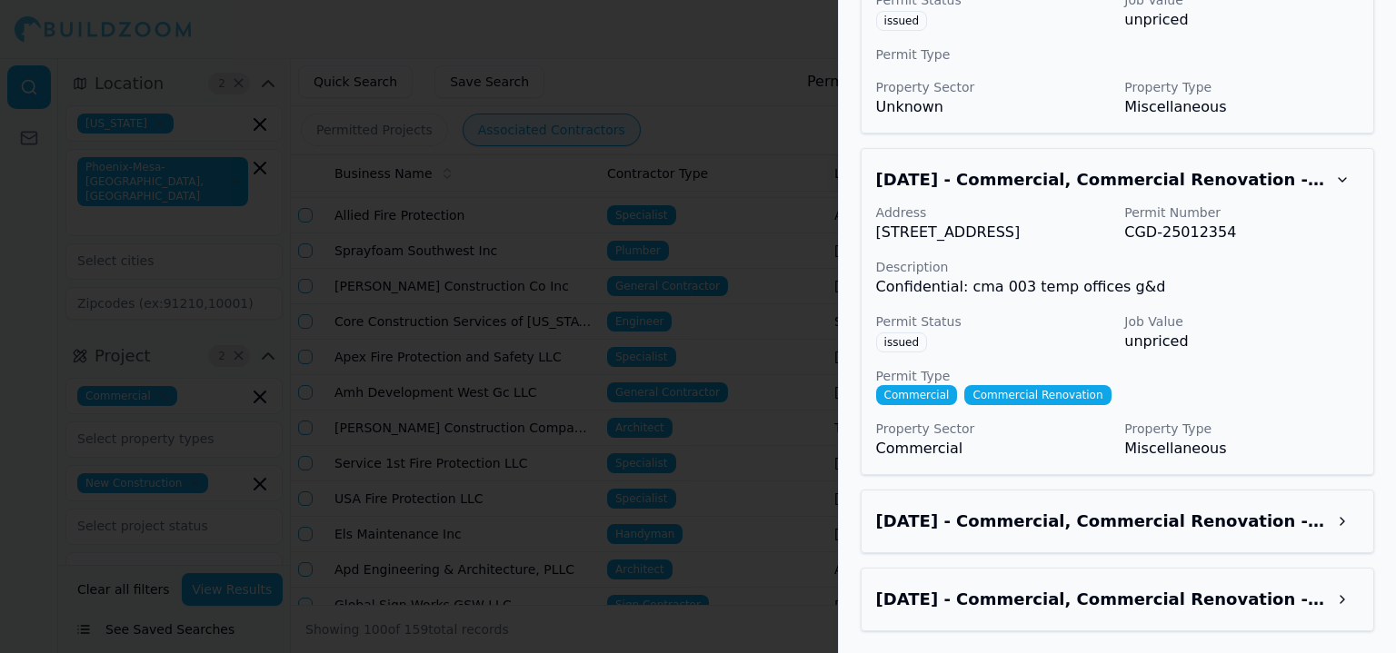
scroll to position [8254, 0]
click at [1224, 514] on h3 "[DATE] - Commercial, Commercial Renovation - [STREET_ADDRESS]" at bounding box center [1101, 521] width 450 height 25
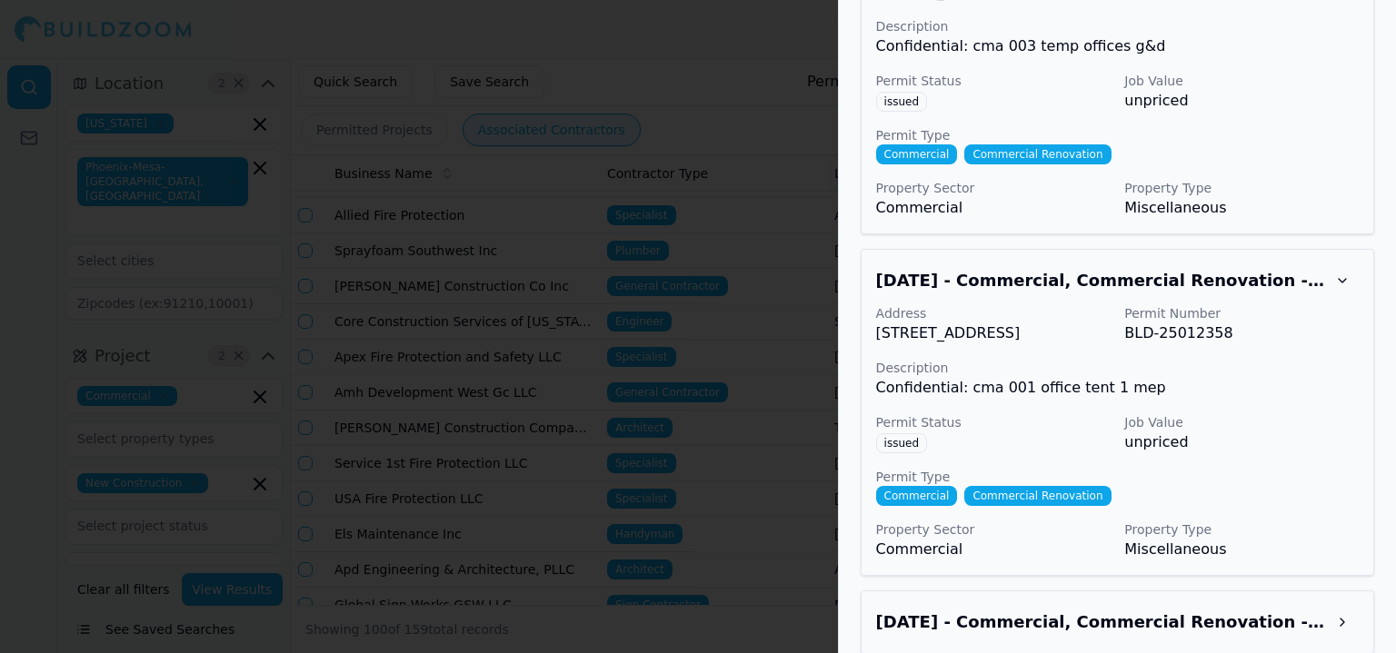
scroll to position [8539, 0]
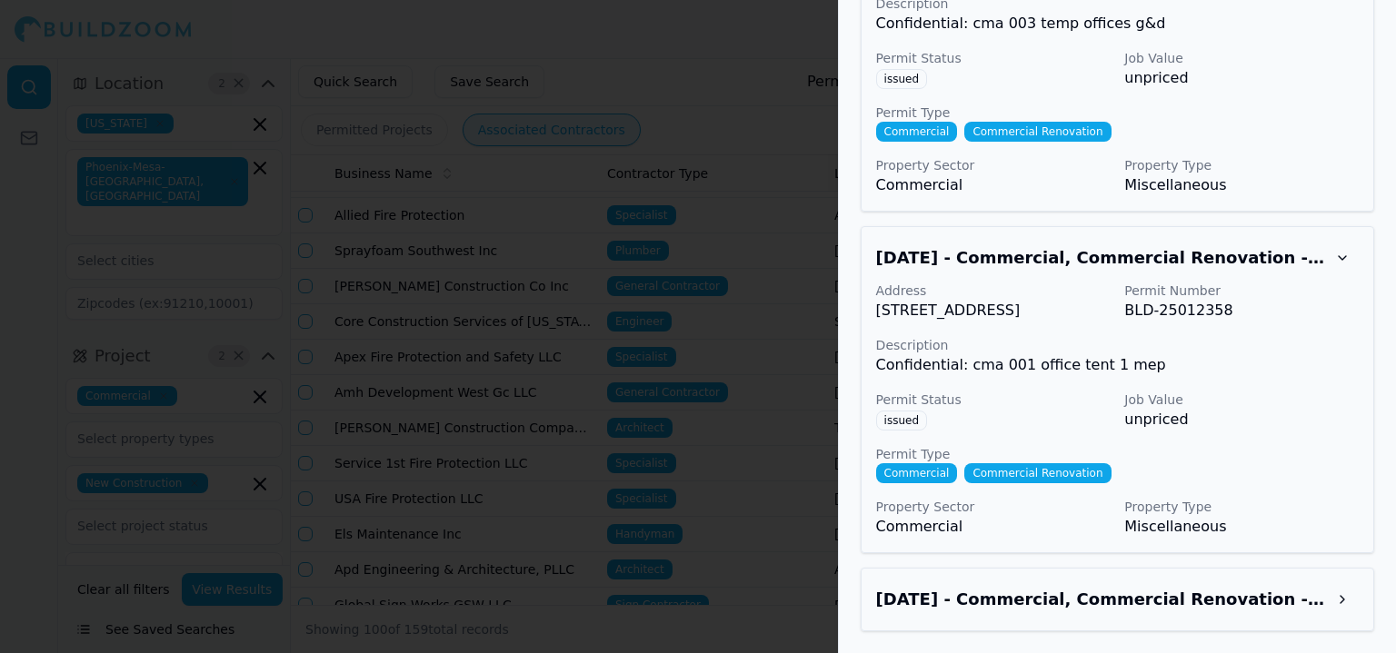
click at [1239, 597] on h3 "[DATE] - Commercial, Commercial Renovation - [STREET_ADDRESS]" at bounding box center [1101, 599] width 450 height 25
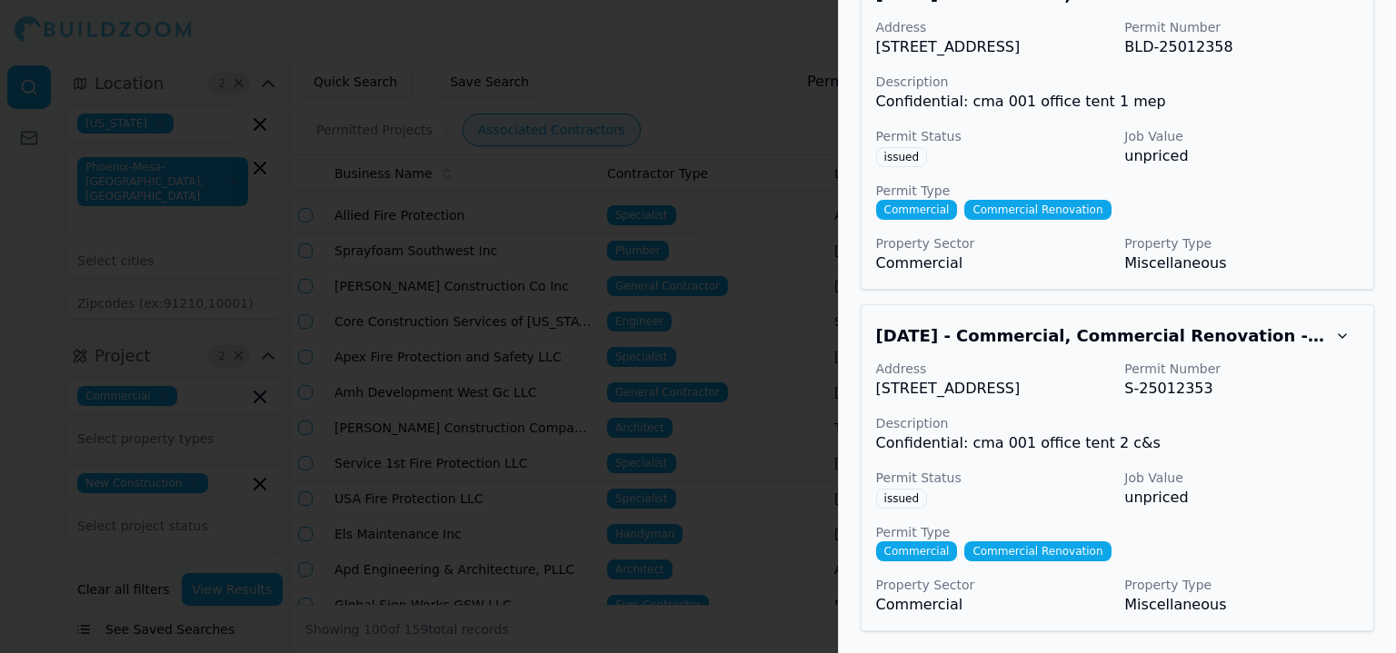
scroll to position [8824, 0]
click at [487, 140] on div at bounding box center [698, 326] width 1396 height 653
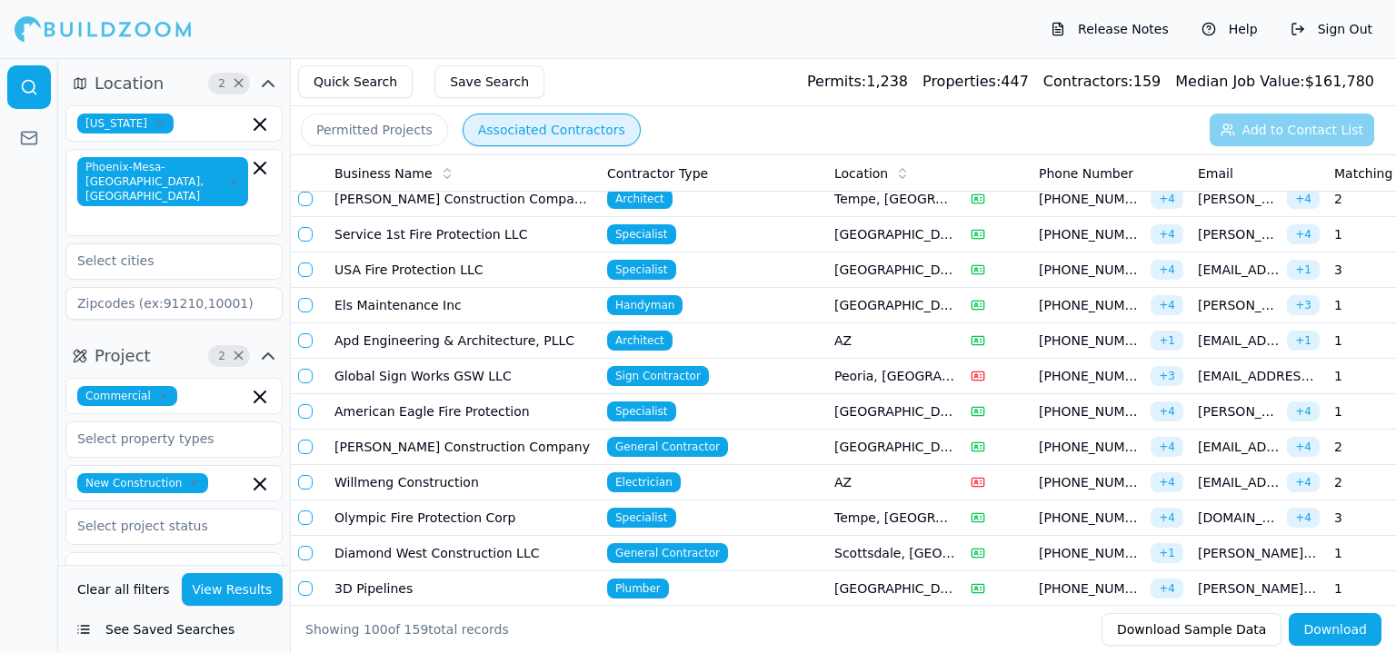
scroll to position [727, 0]
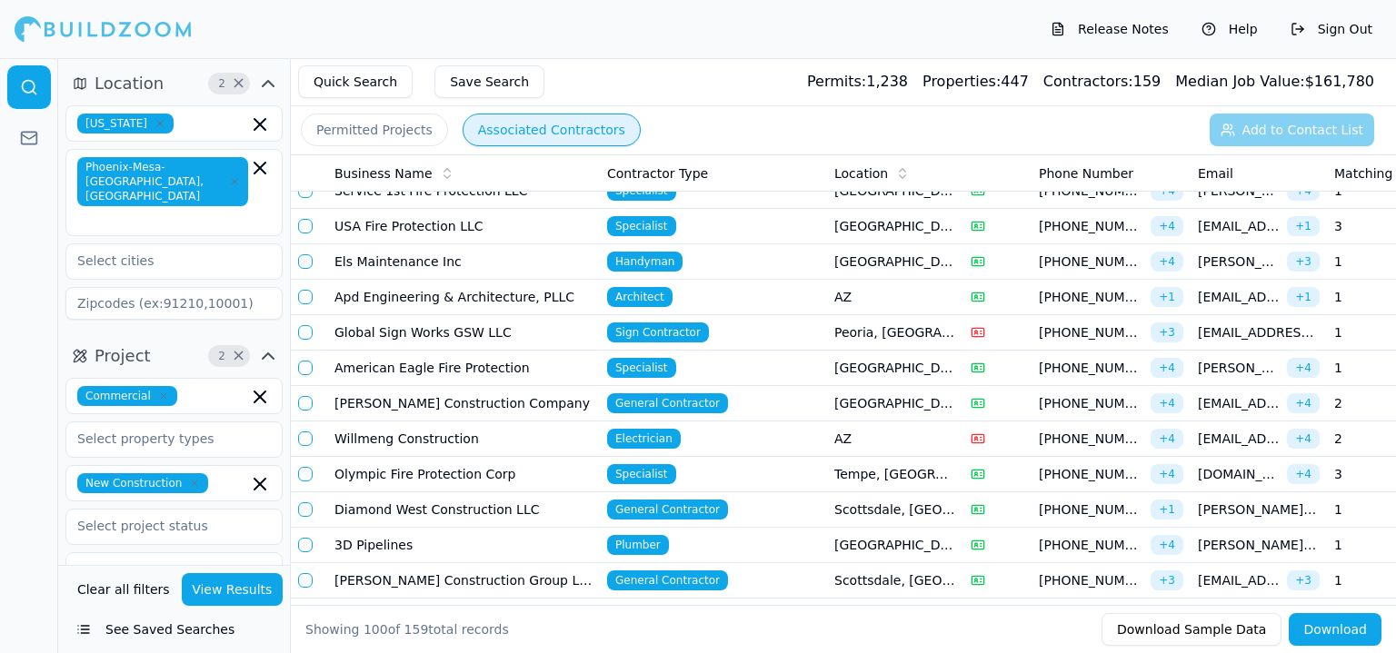
drag, startPoint x: 421, startPoint y: 247, endPoint x: 568, endPoint y: 54, distance: 243.2
click at [560, 65] on div "Quick Search Save Search Permits: 1,238 Properties: 447 Contractors: 159 Median…" at bounding box center [843, 82] width 1105 height 48
